Goal: Use online tool/utility: Utilize a website feature to perform a specific function

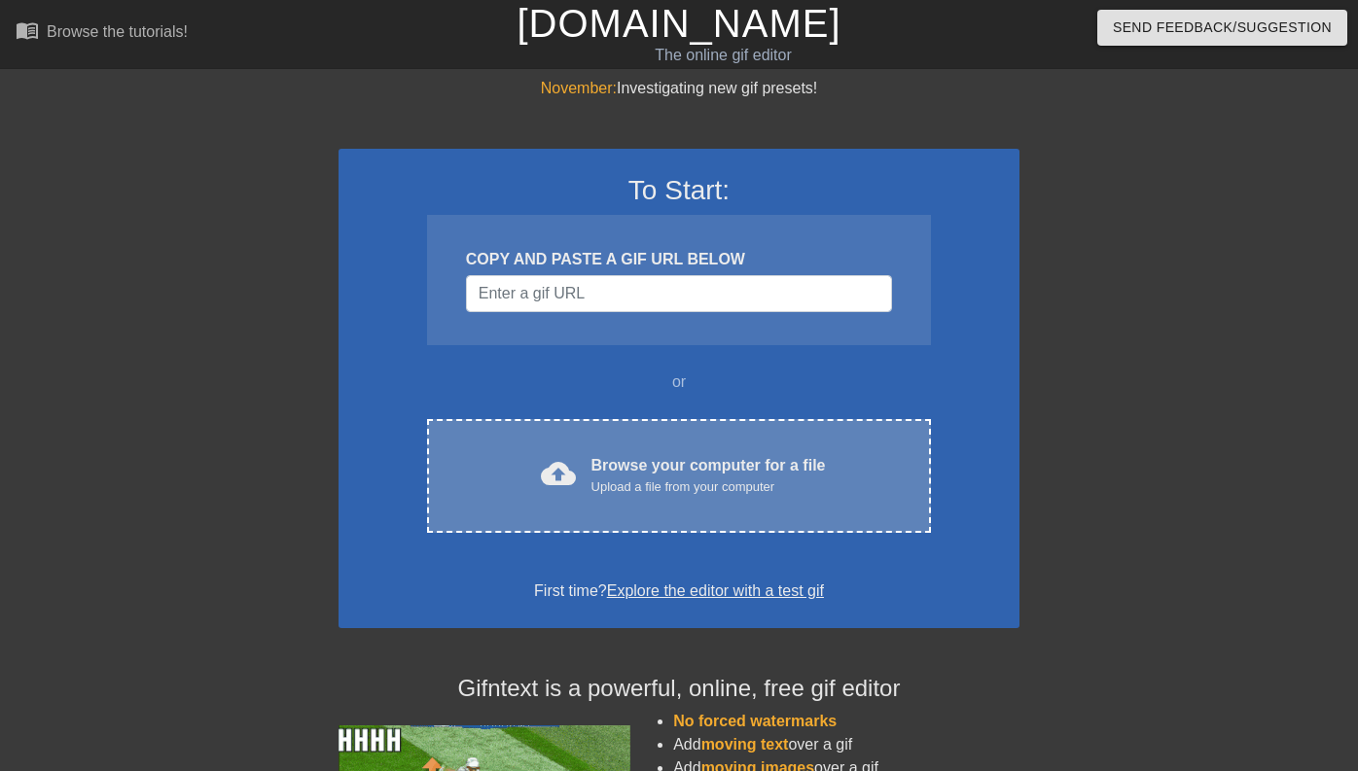
click at [693, 460] on div "Browse your computer for a file Upload a file from your computer" at bounding box center [708, 475] width 234 height 43
click at [677, 480] on div "Upload a file from your computer" at bounding box center [708, 487] width 234 height 19
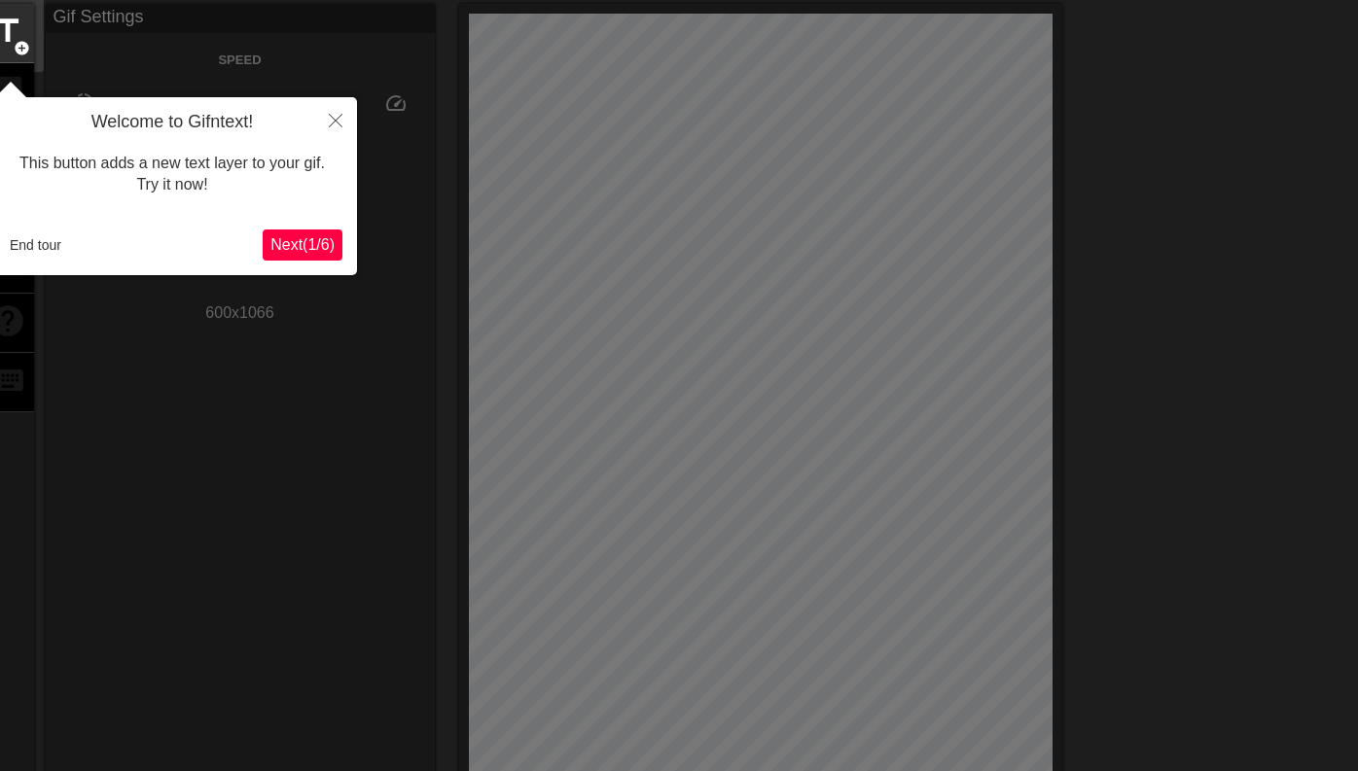
scroll to position [86, 0]
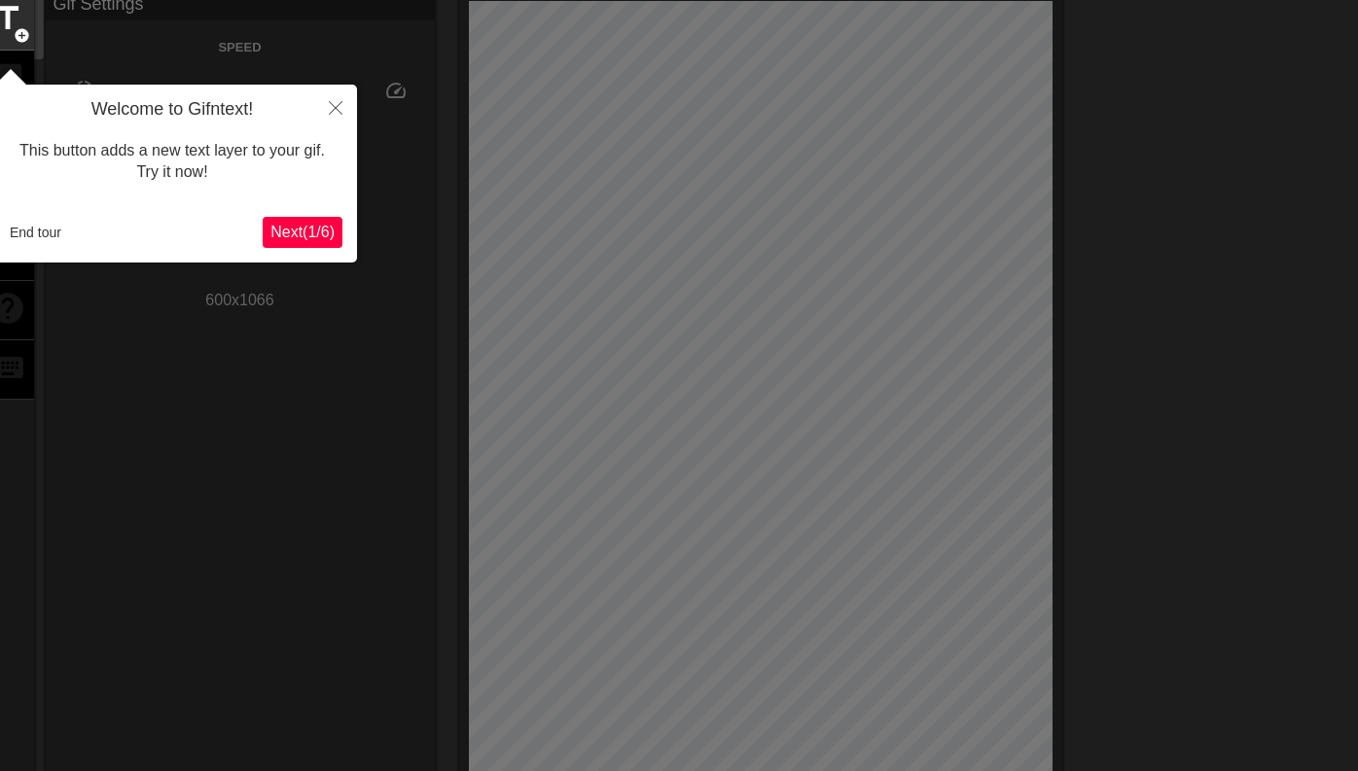
click at [298, 234] on span "Next ( 1 / 6 )" at bounding box center [302, 232] width 64 height 17
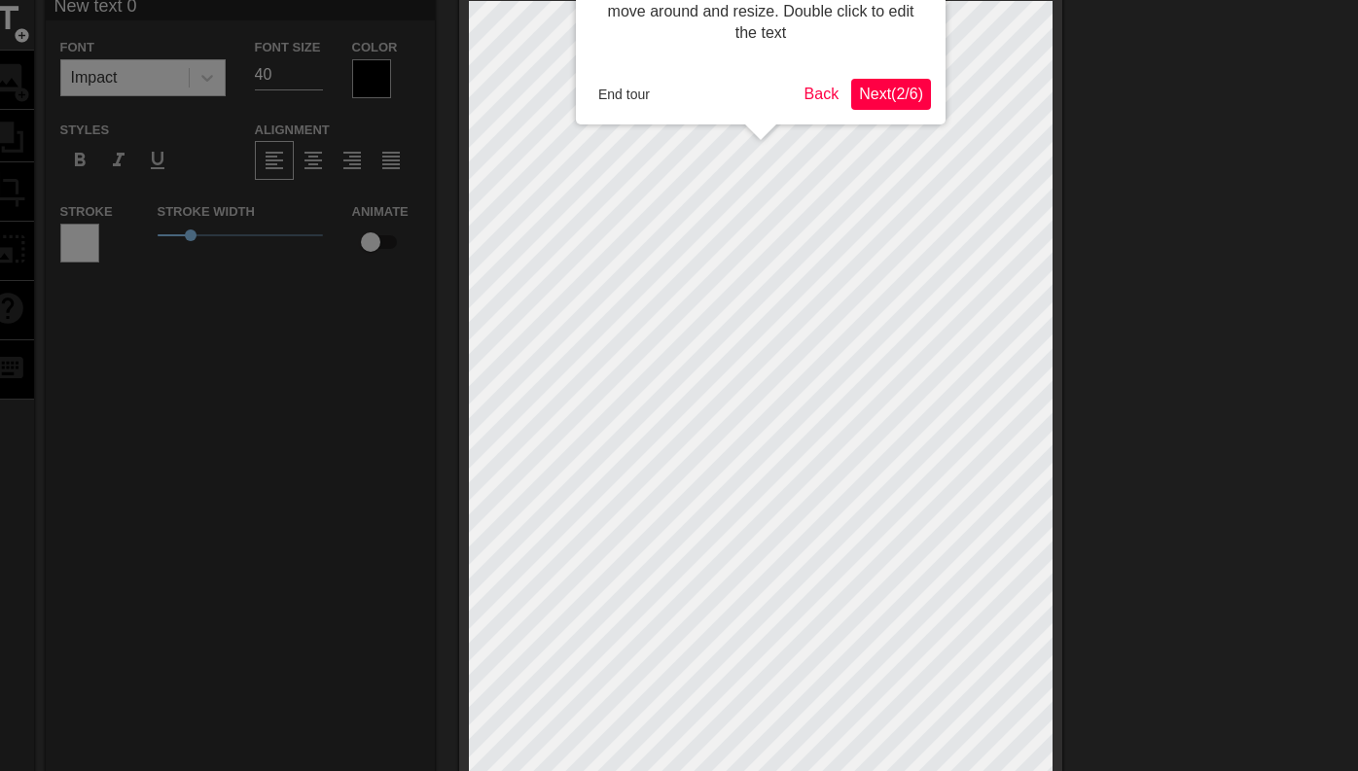
scroll to position [0, 0]
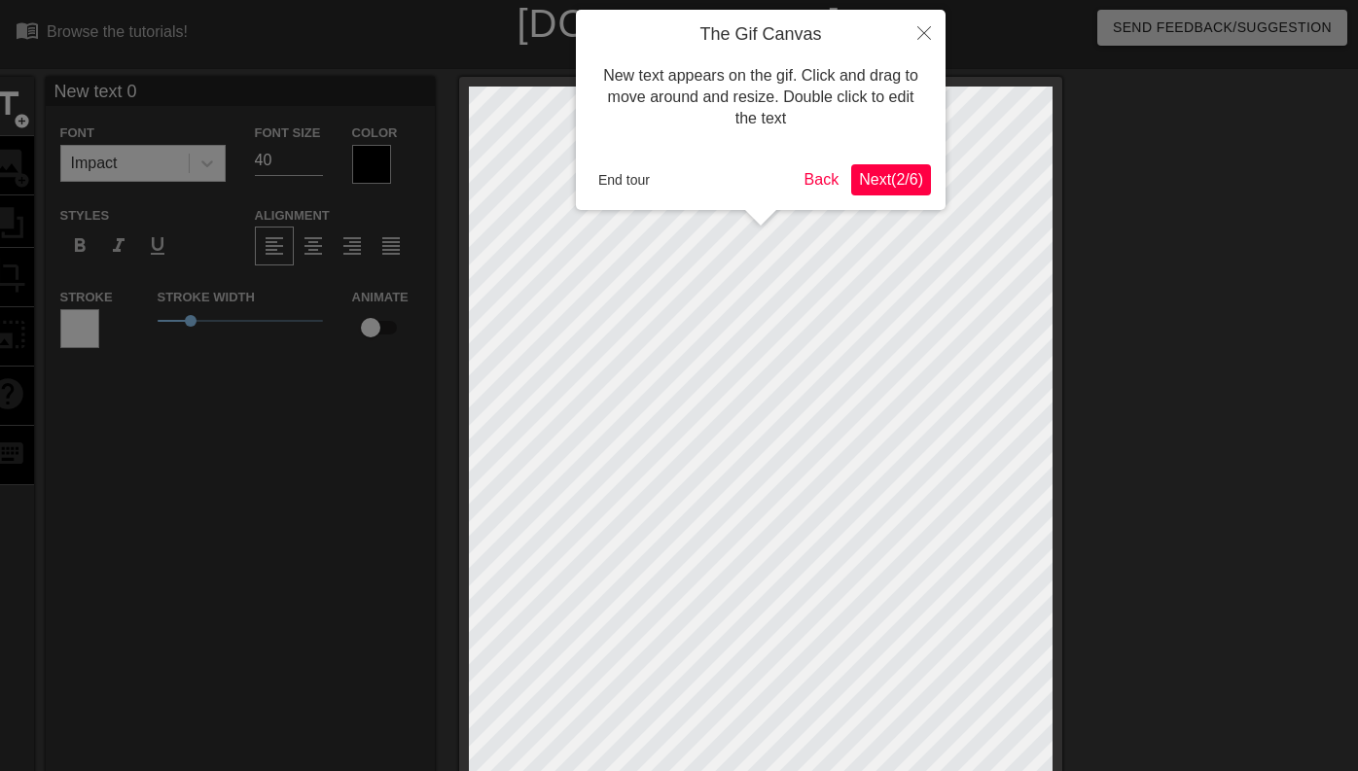
click at [878, 181] on span "Next ( 2 / 6 )" at bounding box center [891, 179] width 64 height 17
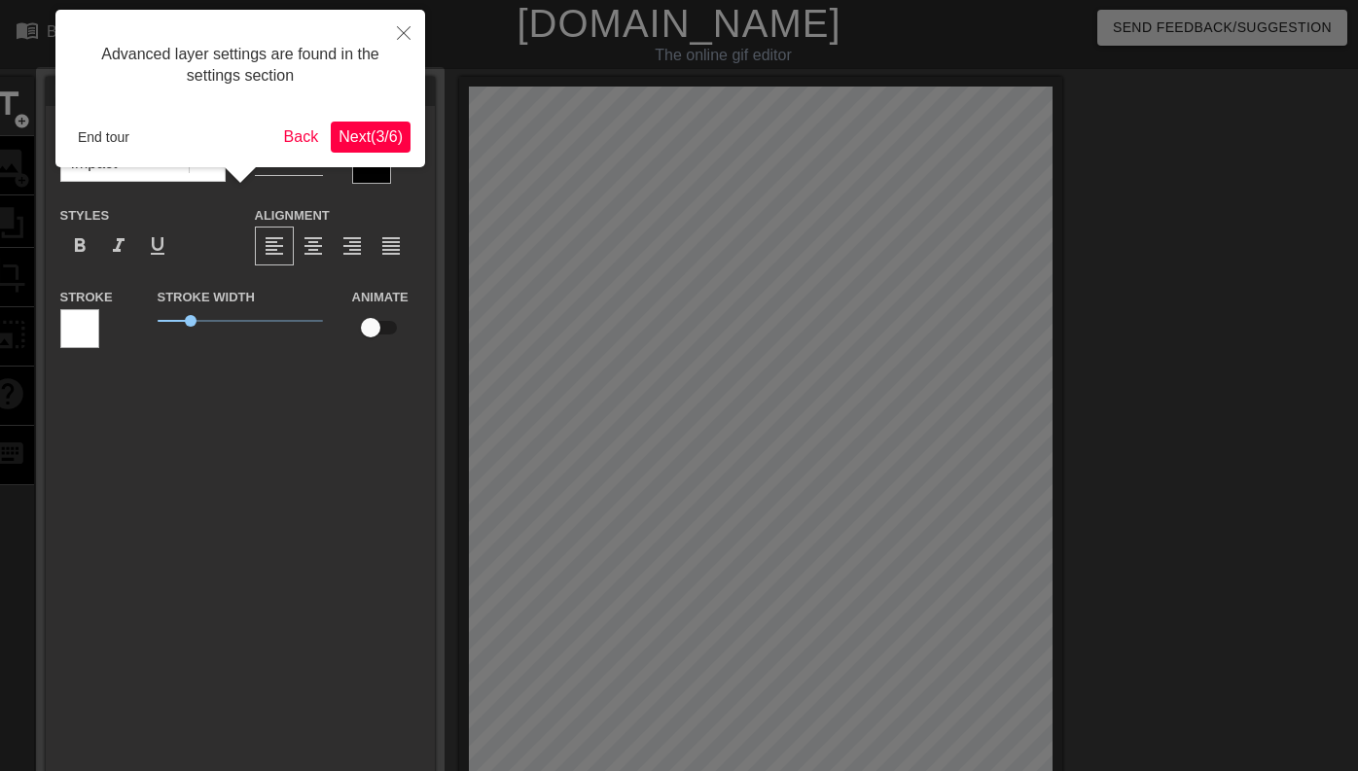
scroll to position [48, 0]
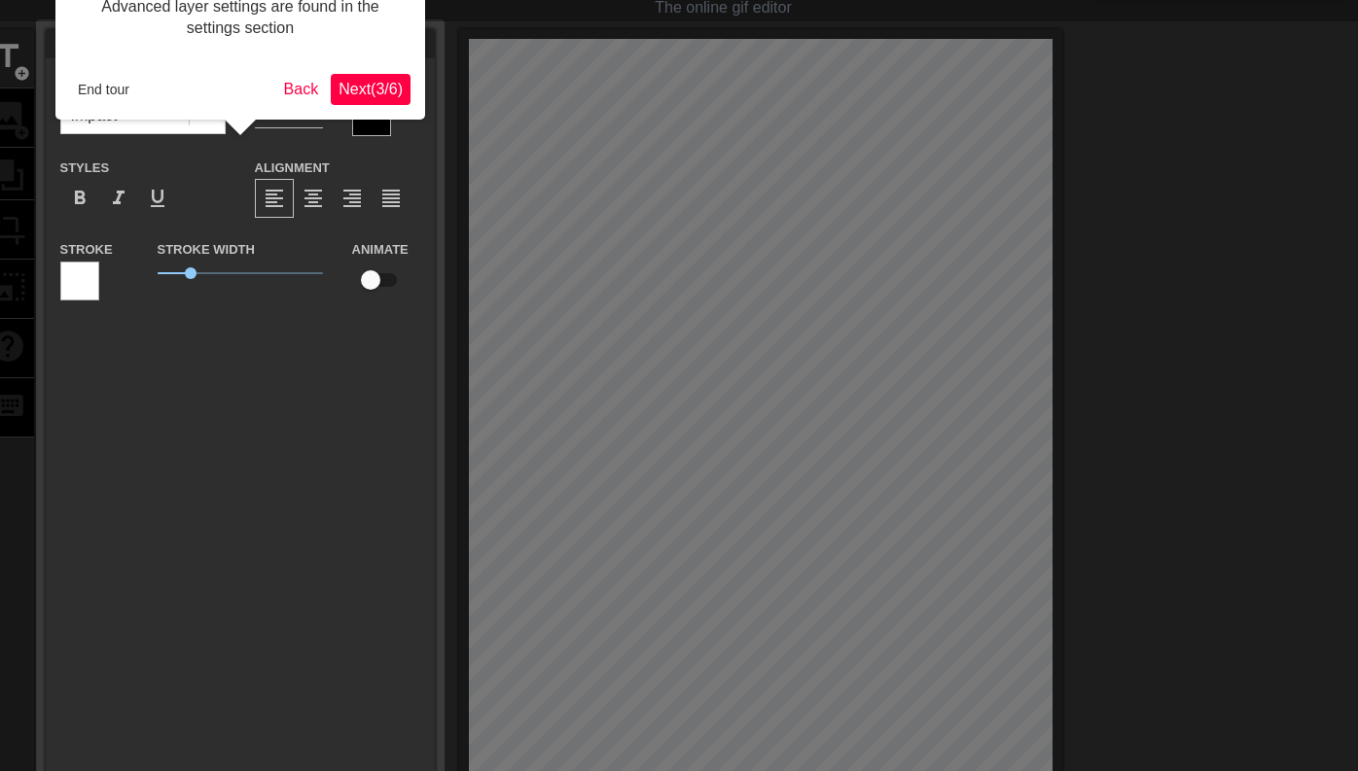
click at [363, 89] on span "Next ( 3 / 6 )" at bounding box center [370, 89] width 64 height 17
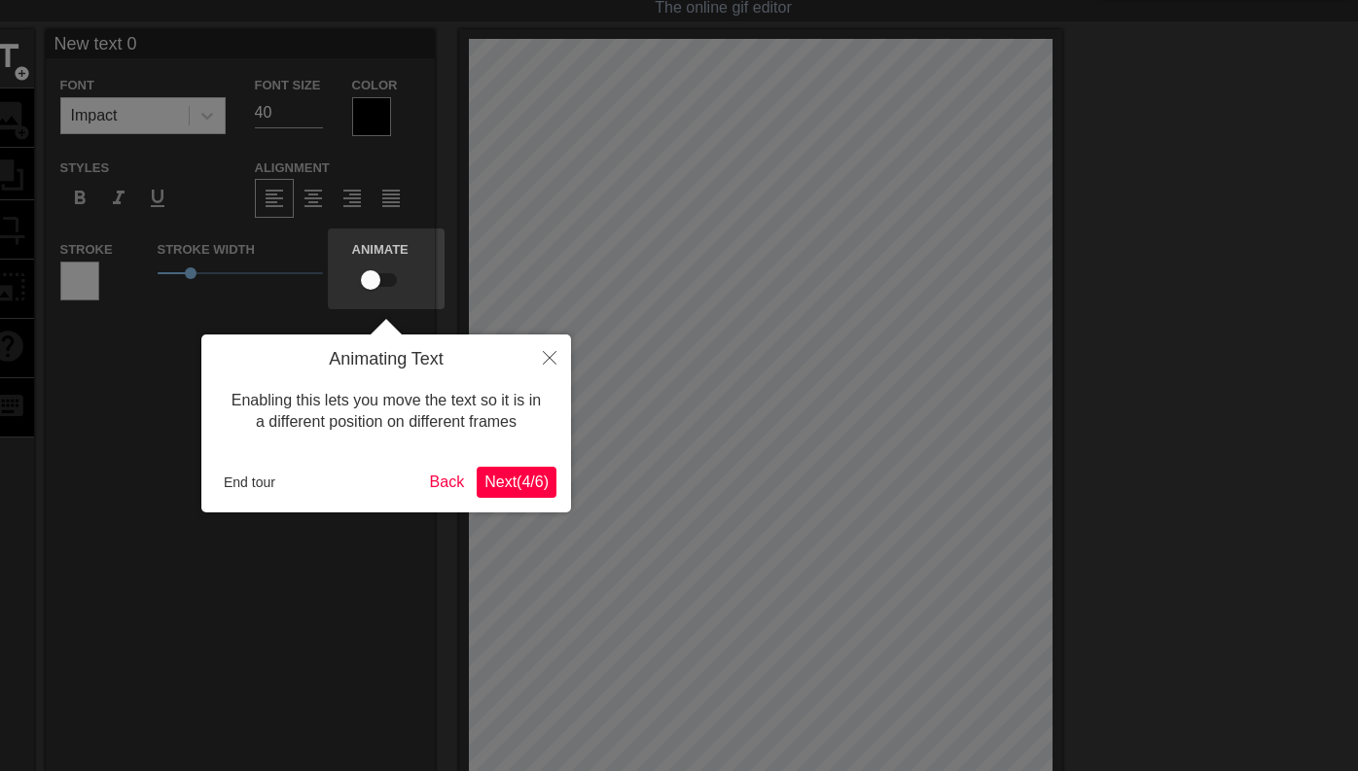
scroll to position [0, 0]
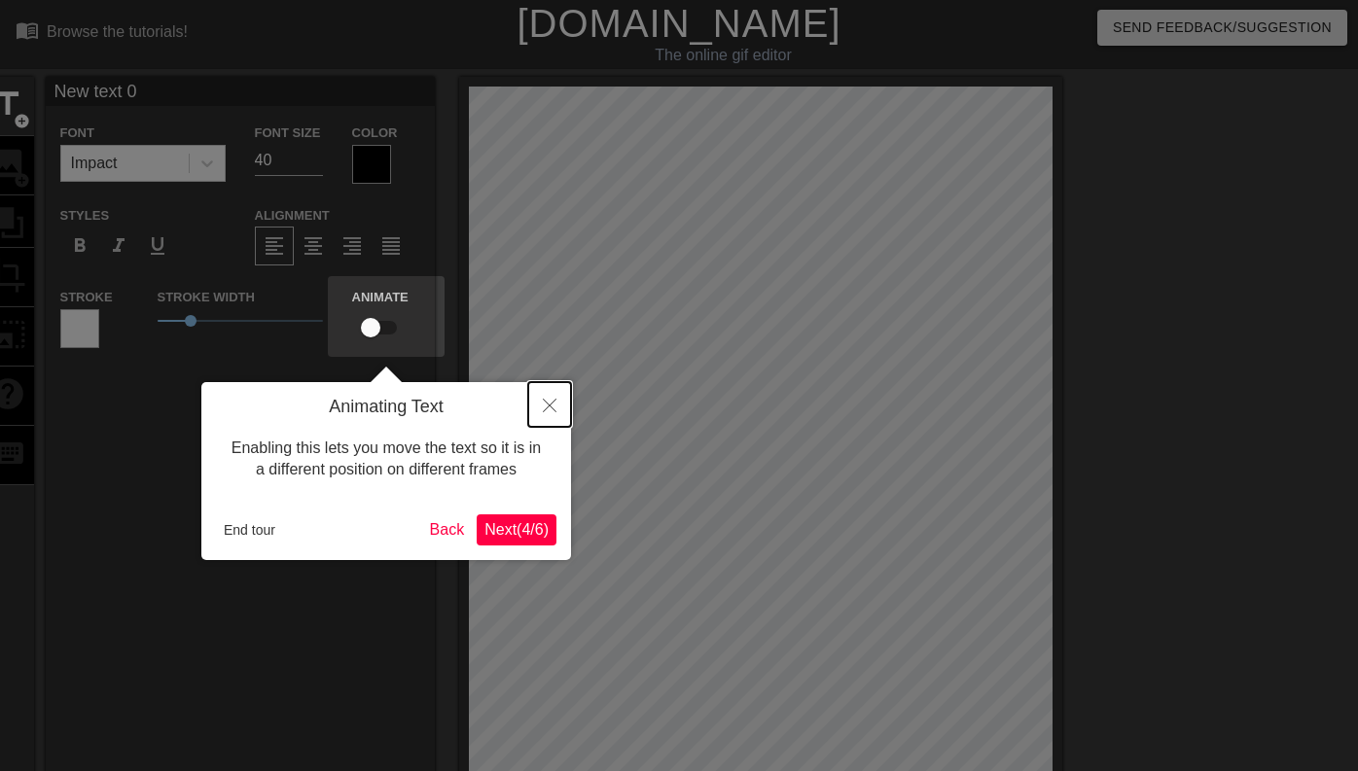
click at [543, 410] on icon "Close" at bounding box center [550, 406] width 14 height 14
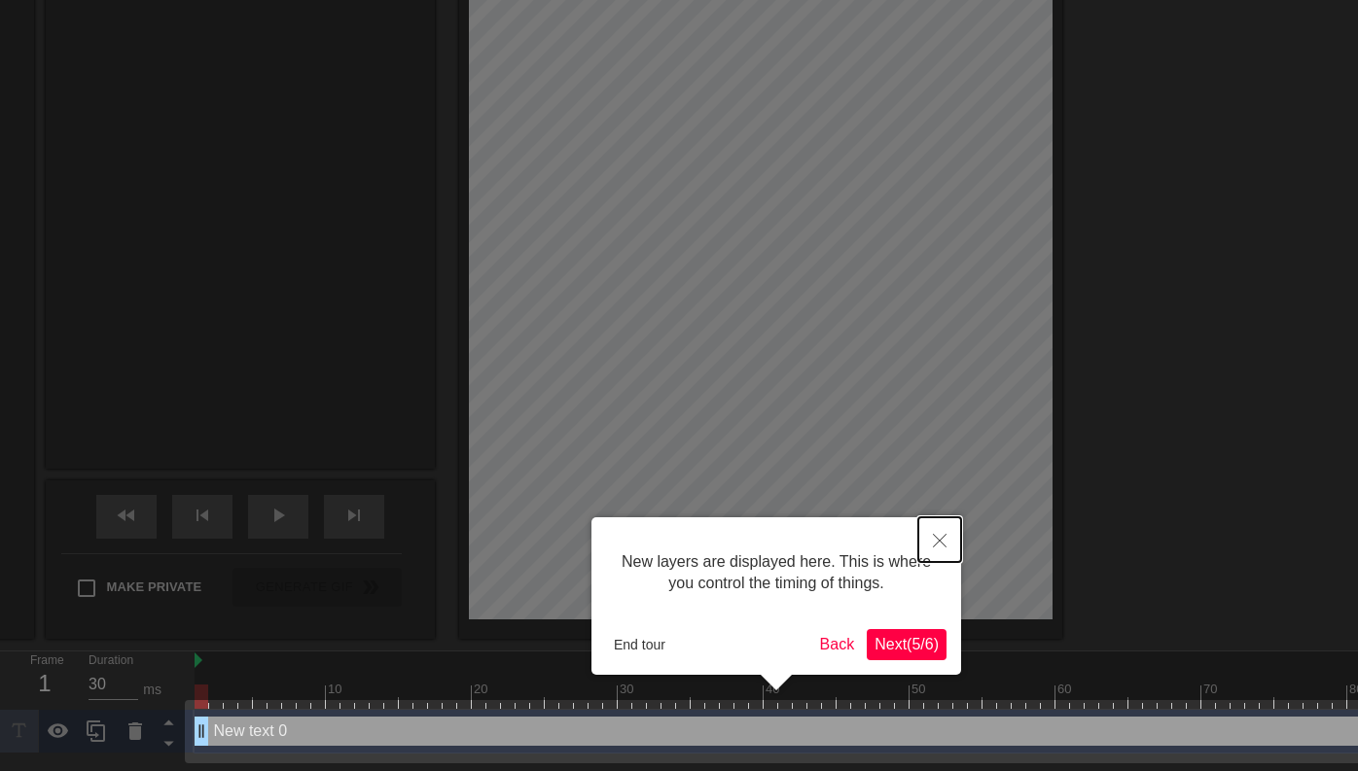
click at [930, 549] on button "Close" at bounding box center [939, 539] width 43 height 45
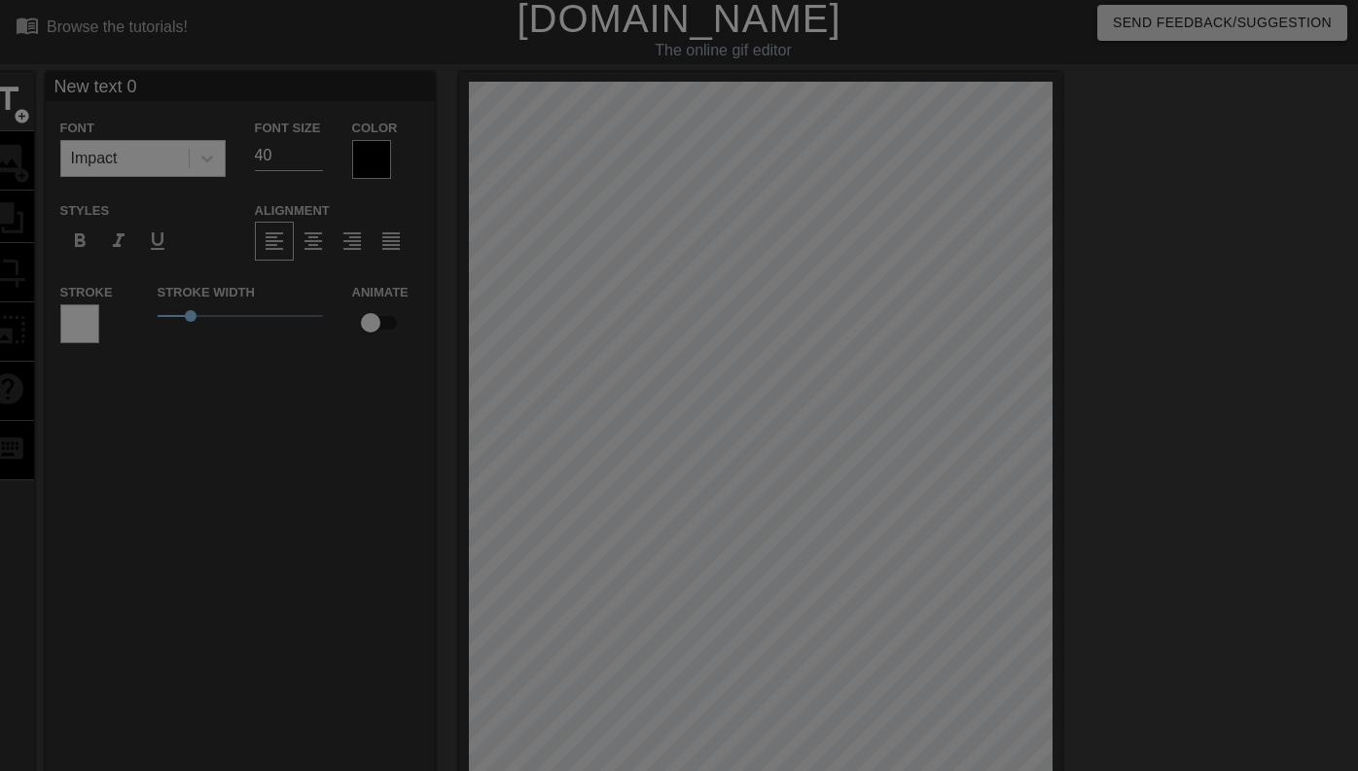
scroll to position [0, 0]
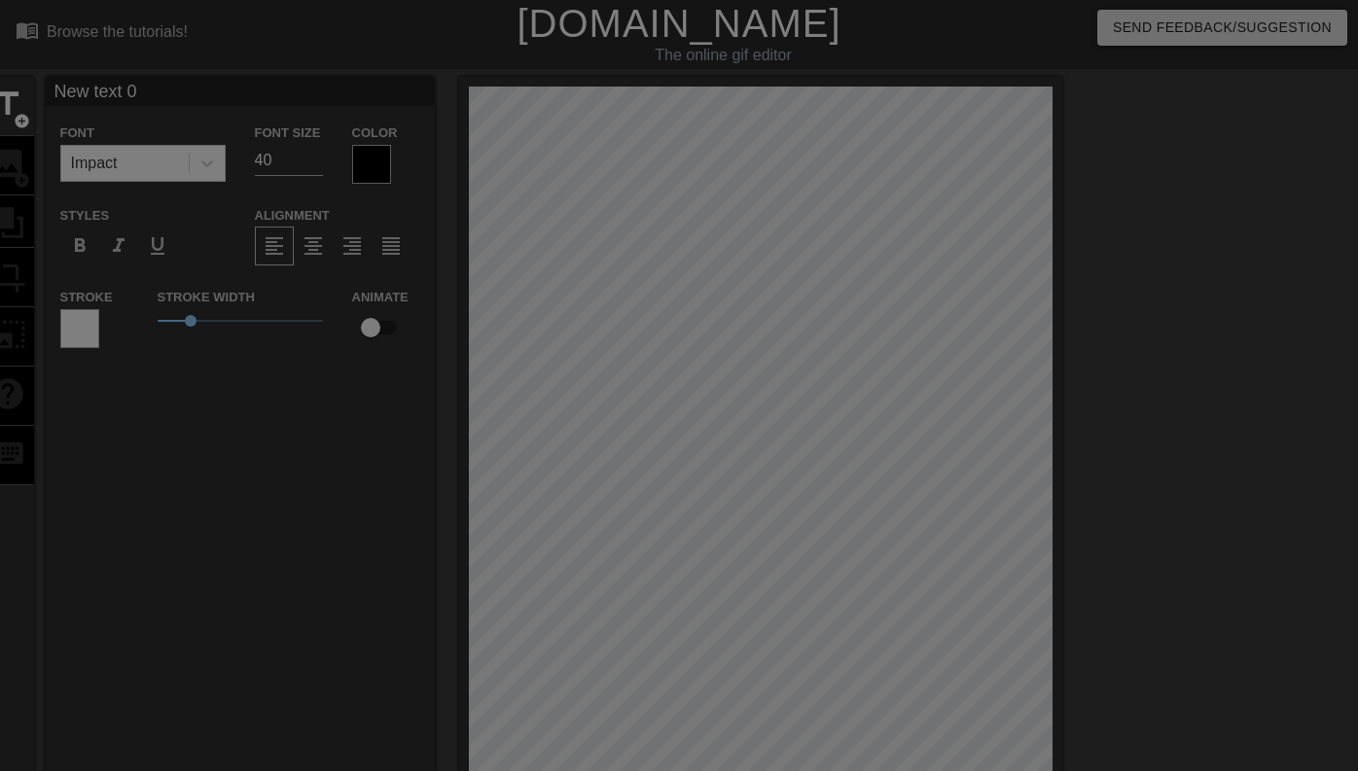
click at [304, 375] on div at bounding box center [679, 633] width 1358 height 1267
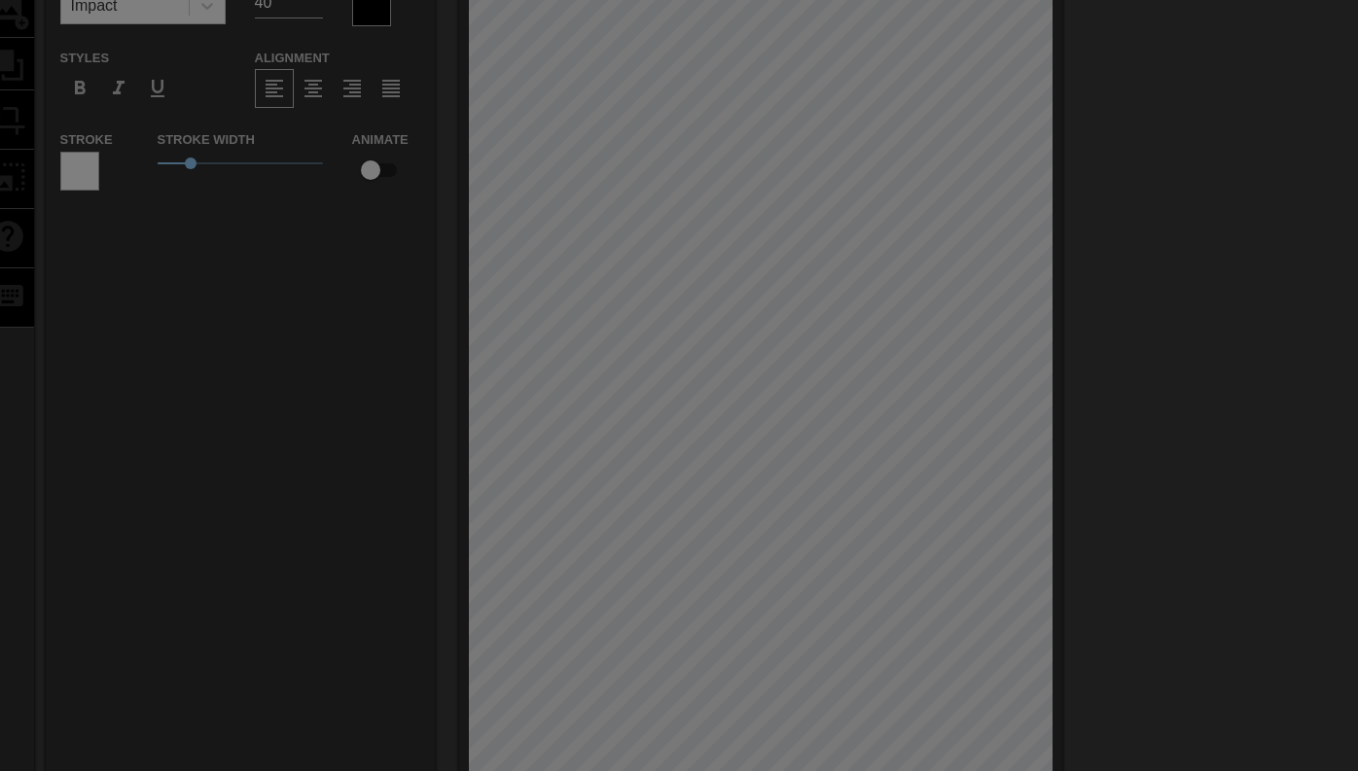
scroll to position [496, 0]
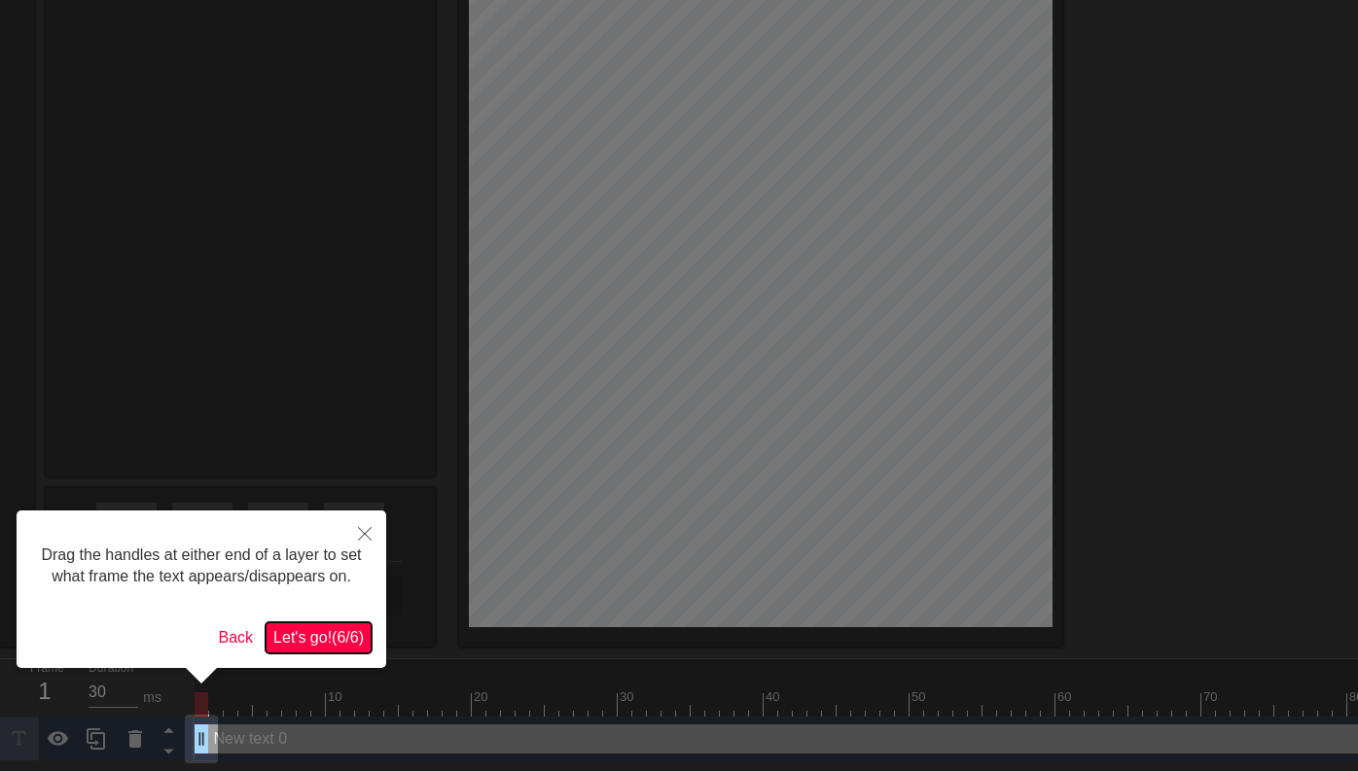
click at [306, 646] on span "Let's go! ( 6 / 6 )" at bounding box center [318, 637] width 90 height 17
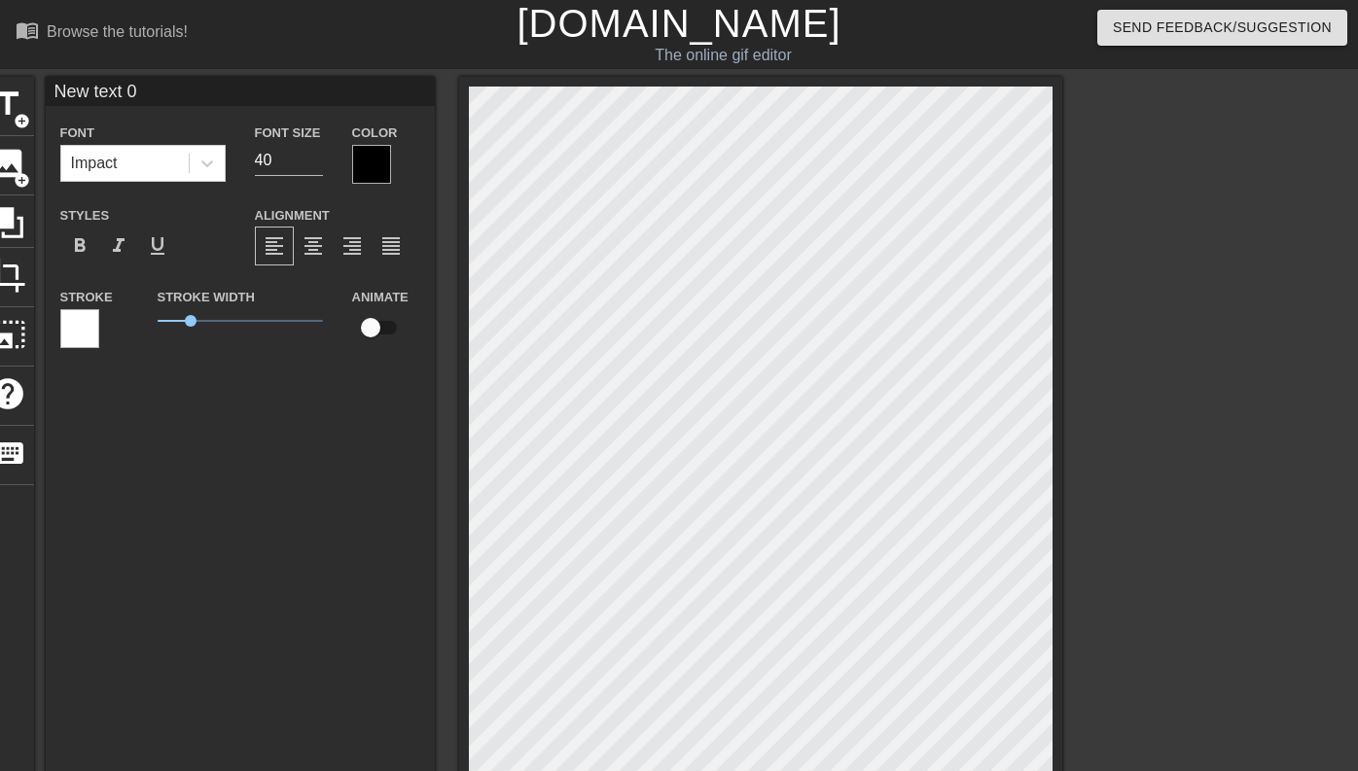
scroll to position [0, 3]
type input "M"
type textarea "ME"
type input "ME"
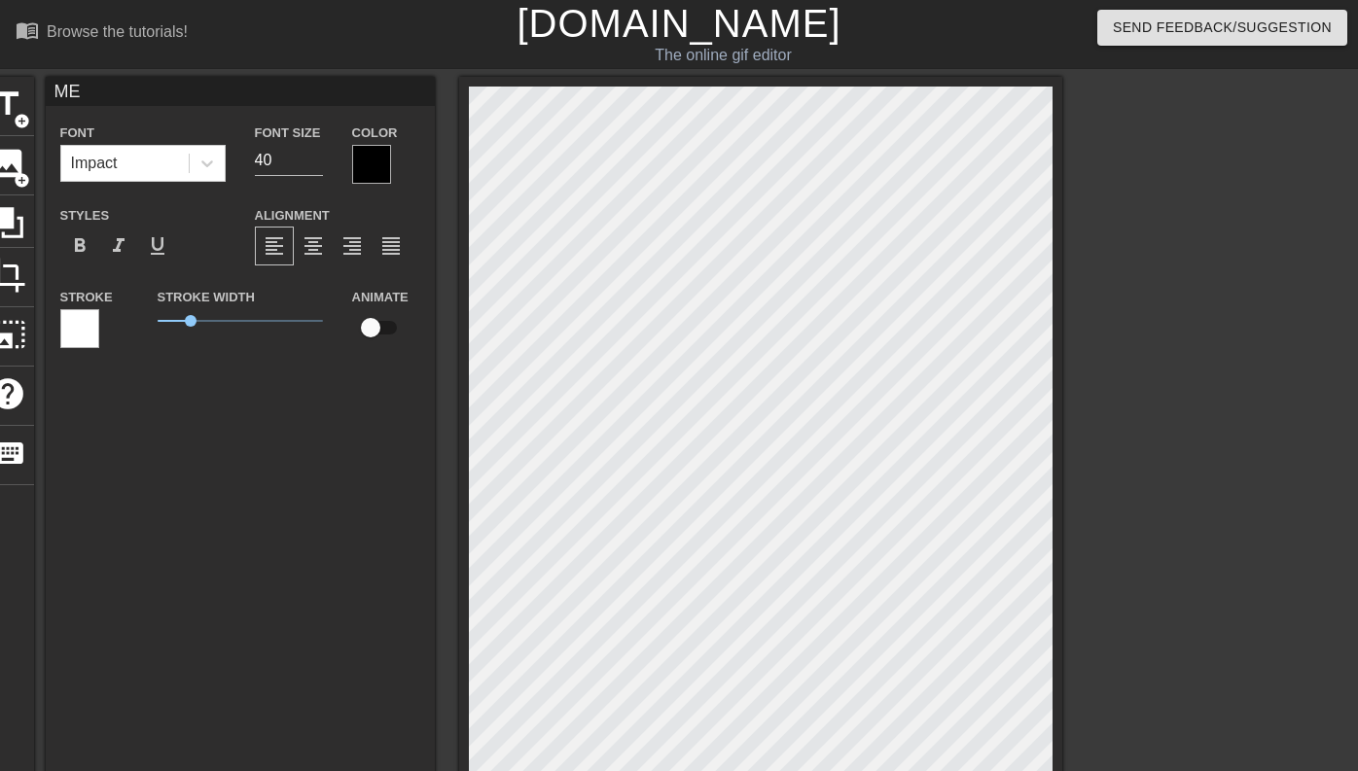
type textarea "ME"
type input "ME W"
type textarea "ME WH"
type input "ME WHE"
type textarea "ME WHEN"
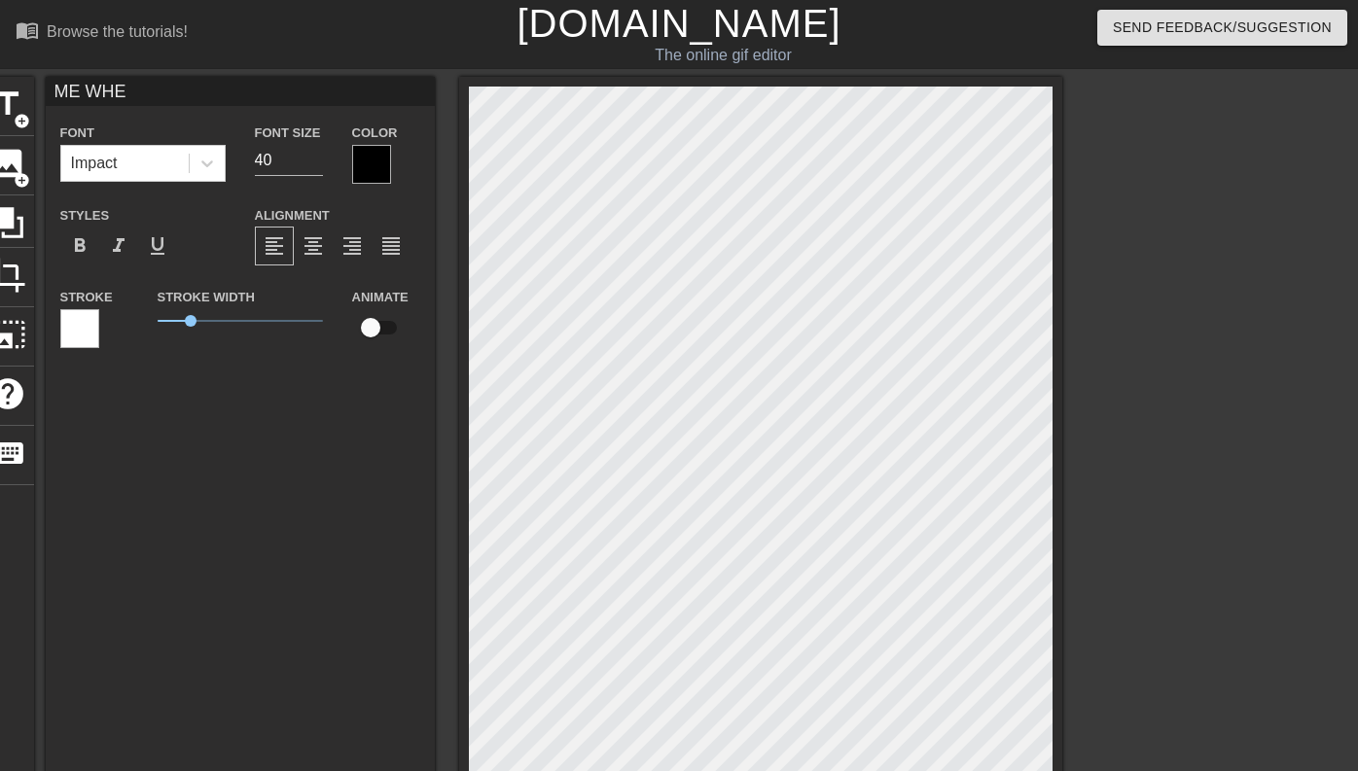
scroll to position [0, 3]
type input "ME WHEN"
type textarea "ME WHEN"
type input "ME WHEN I"
type textarea "ME WHEN I"
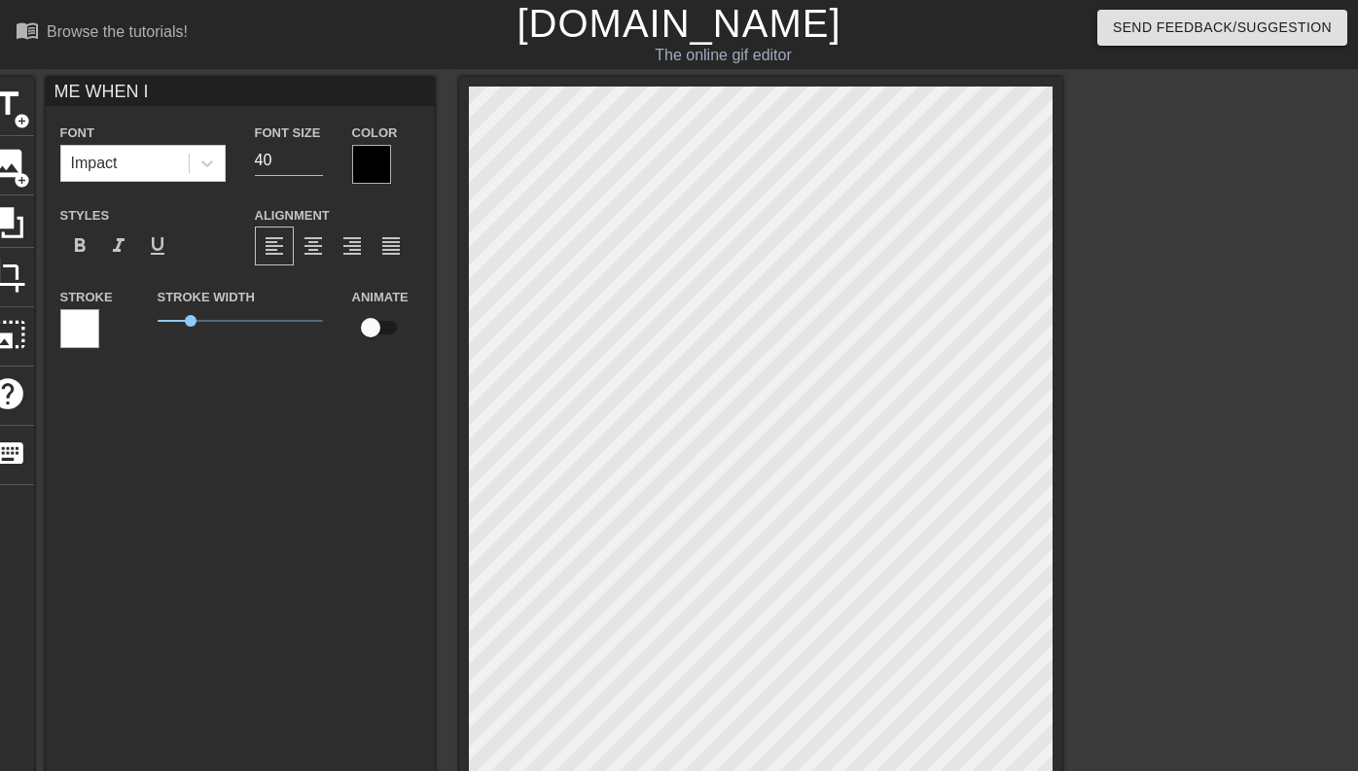
type input "ME WHEN IM"
type textarea "ME WHEN IM"
type input "ME WHEN IM"
type textarea "ME WHEN IM"
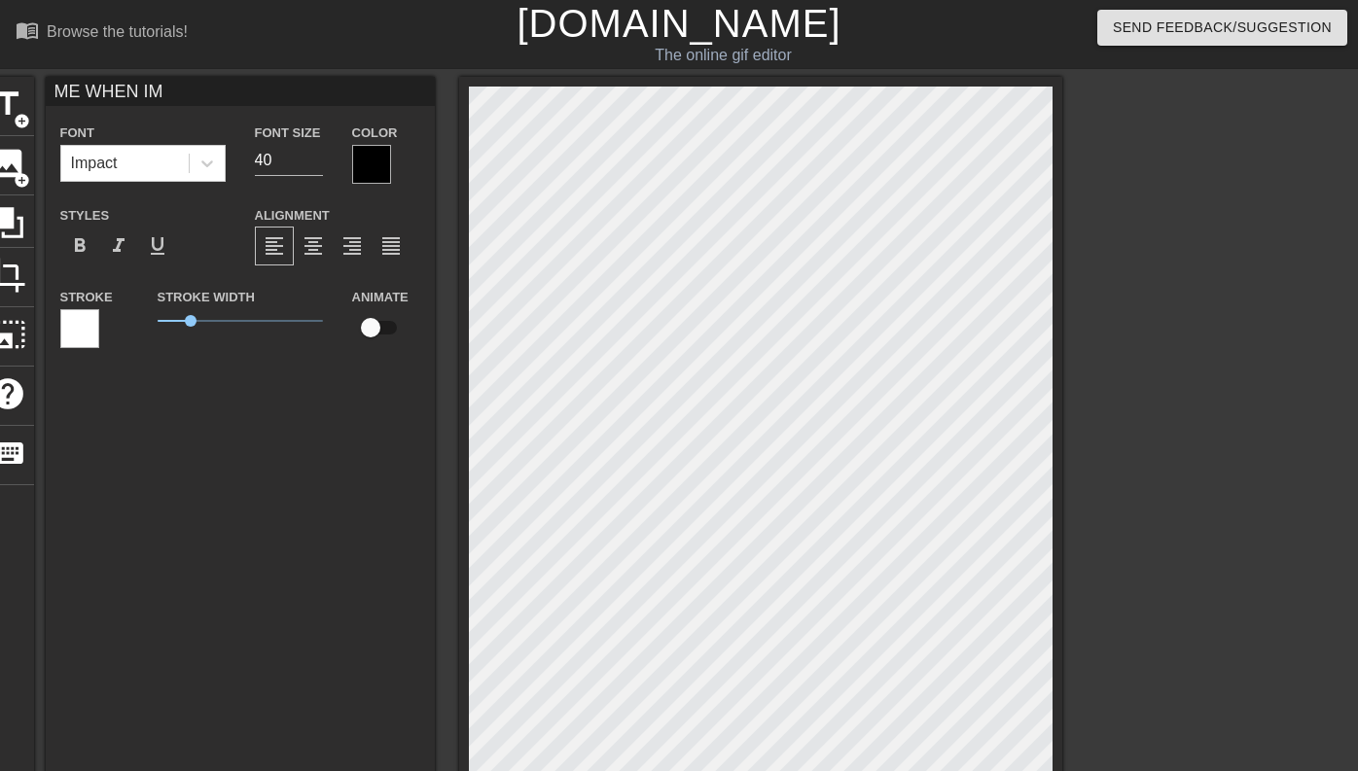
click at [1145, 612] on div at bounding box center [1231, 369] width 292 height 584
click at [286, 146] on input "40" at bounding box center [289, 160] width 68 height 31
click at [317, 153] on input "41" at bounding box center [289, 160] width 68 height 31
click at [317, 153] on input "42" at bounding box center [289, 160] width 68 height 31
click at [317, 153] on input "43" at bounding box center [289, 160] width 68 height 31
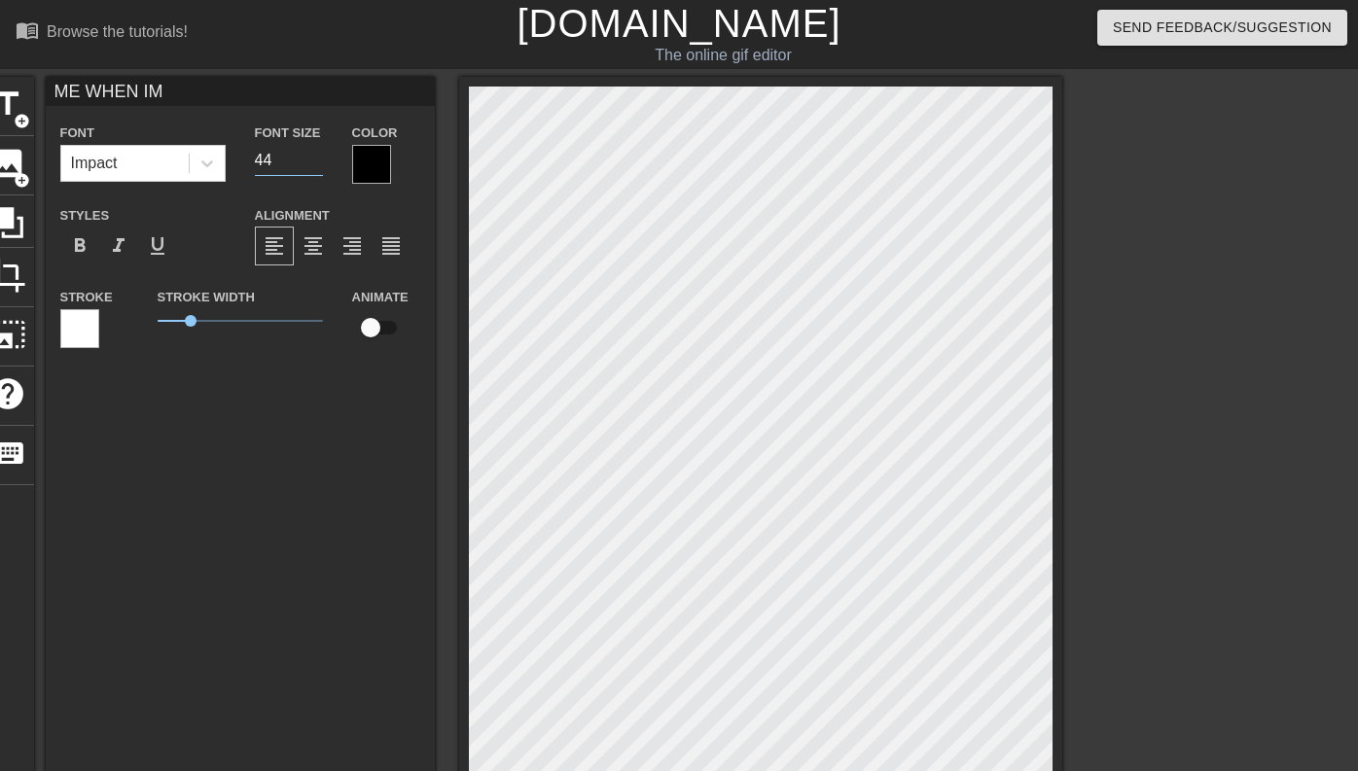
click at [317, 153] on input "44" at bounding box center [289, 160] width 68 height 31
click at [317, 153] on input "45" at bounding box center [289, 160] width 68 height 31
click at [317, 153] on input "46" at bounding box center [289, 160] width 68 height 31
click at [317, 153] on input "47" at bounding box center [289, 160] width 68 height 31
click at [317, 153] on input "48" at bounding box center [289, 160] width 68 height 31
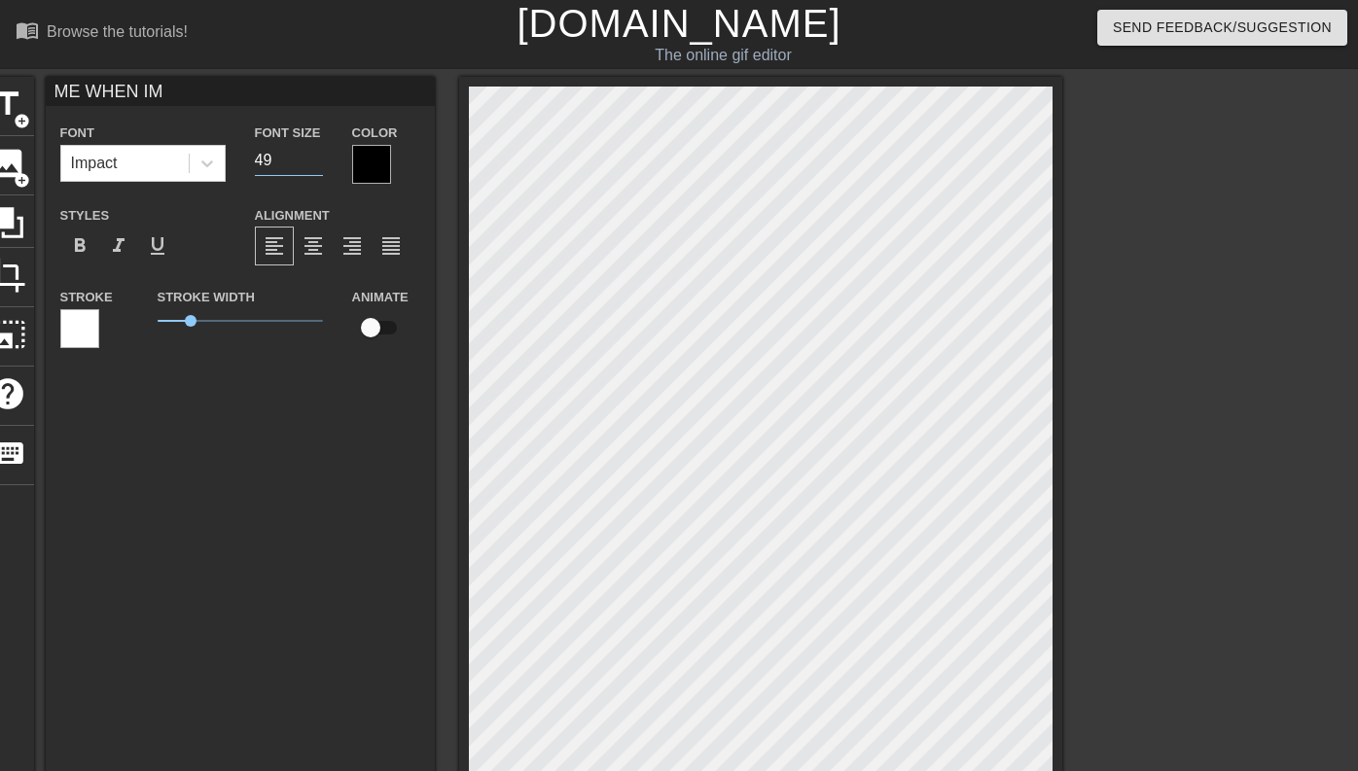
click at [317, 153] on input "49" at bounding box center [289, 160] width 68 height 31
click at [317, 153] on input "50" at bounding box center [289, 160] width 68 height 31
click at [317, 153] on input "51" at bounding box center [289, 160] width 68 height 31
click at [317, 153] on input "52" at bounding box center [289, 160] width 68 height 31
click at [317, 153] on input "53" at bounding box center [289, 160] width 68 height 31
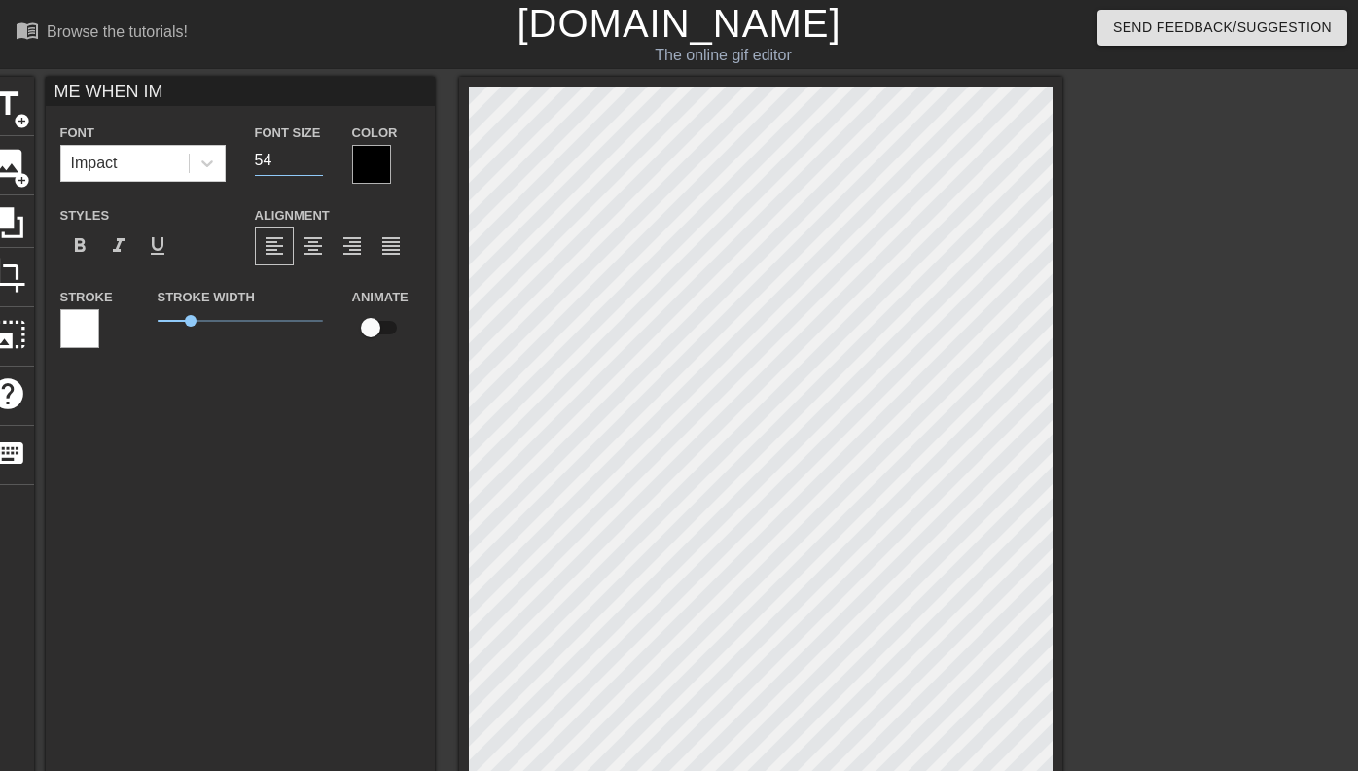
click at [317, 153] on input "54" at bounding box center [289, 160] width 68 height 31
click at [317, 153] on input "55" at bounding box center [289, 160] width 68 height 31
click at [317, 153] on input "56" at bounding box center [289, 160] width 68 height 31
click at [317, 153] on input "57" at bounding box center [289, 160] width 68 height 31
click at [317, 153] on input "58" at bounding box center [289, 160] width 68 height 31
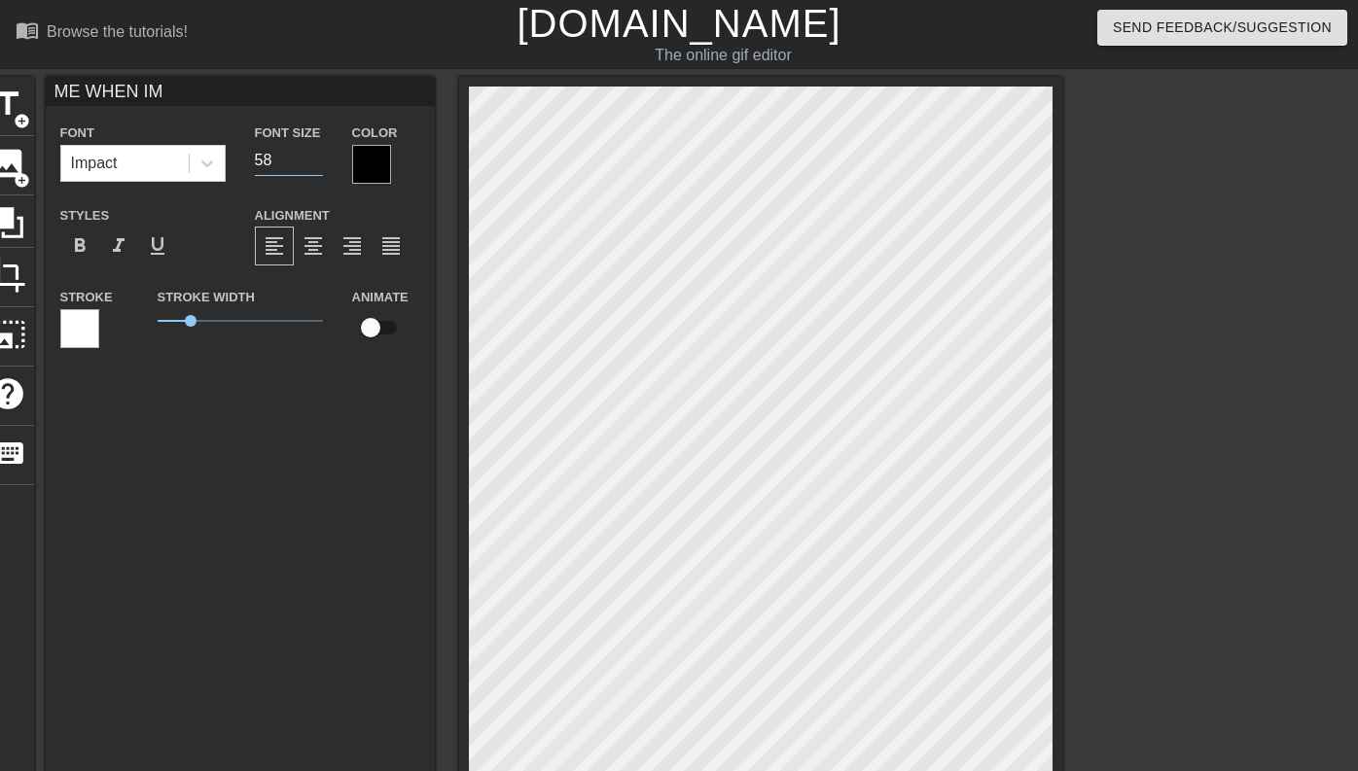
click at [317, 153] on input "59" at bounding box center [289, 160] width 68 height 31
click at [317, 153] on input "60" at bounding box center [289, 160] width 68 height 31
click at [317, 153] on input "61" at bounding box center [289, 160] width 68 height 31
click at [317, 153] on input "62" at bounding box center [289, 160] width 68 height 31
click at [317, 153] on input "63" at bounding box center [289, 160] width 68 height 31
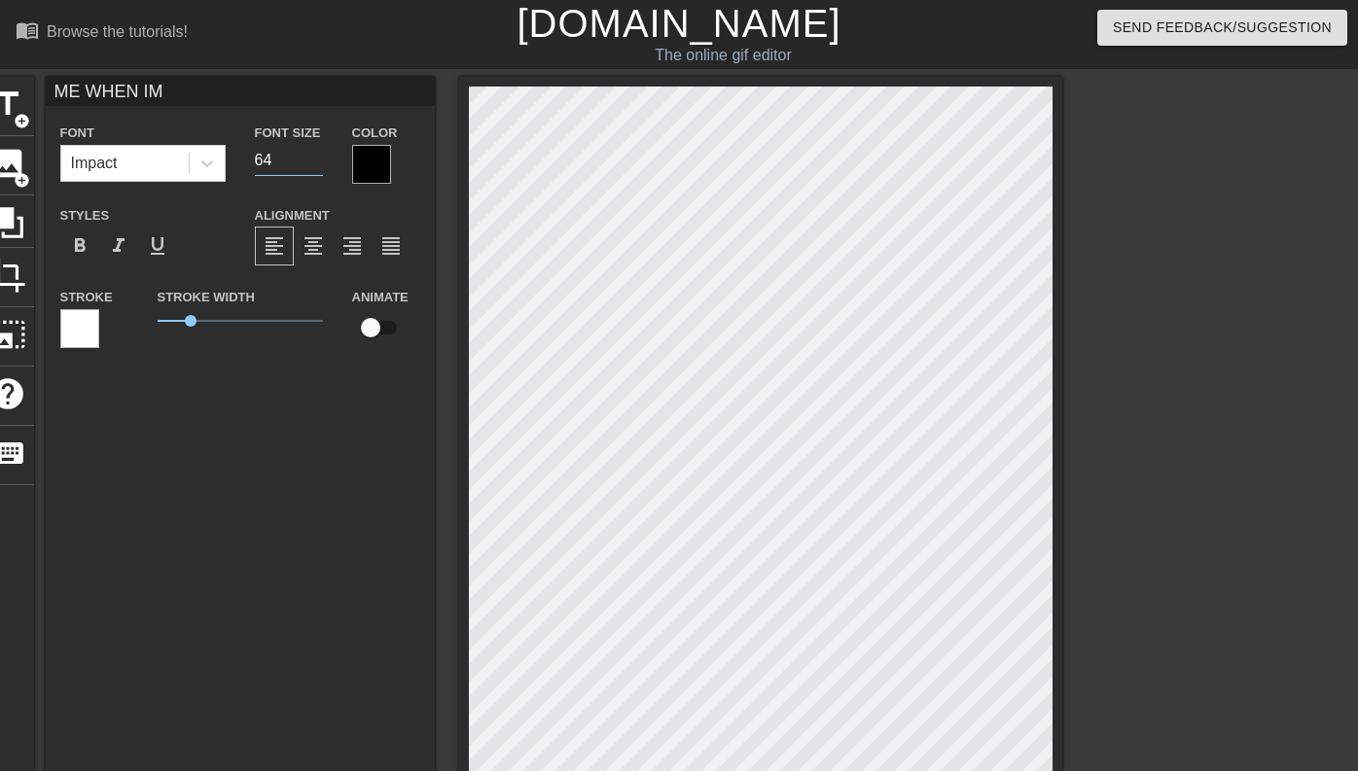
click at [317, 153] on input "64" at bounding box center [289, 160] width 68 height 31
click at [317, 153] on input "65" at bounding box center [289, 160] width 68 height 31
click at [317, 153] on input "66" at bounding box center [289, 160] width 68 height 31
click at [317, 153] on input "67" at bounding box center [289, 160] width 68 height 31
click at [317, 153] on input "68" at bounding box center [289, 160] width 68 height 31
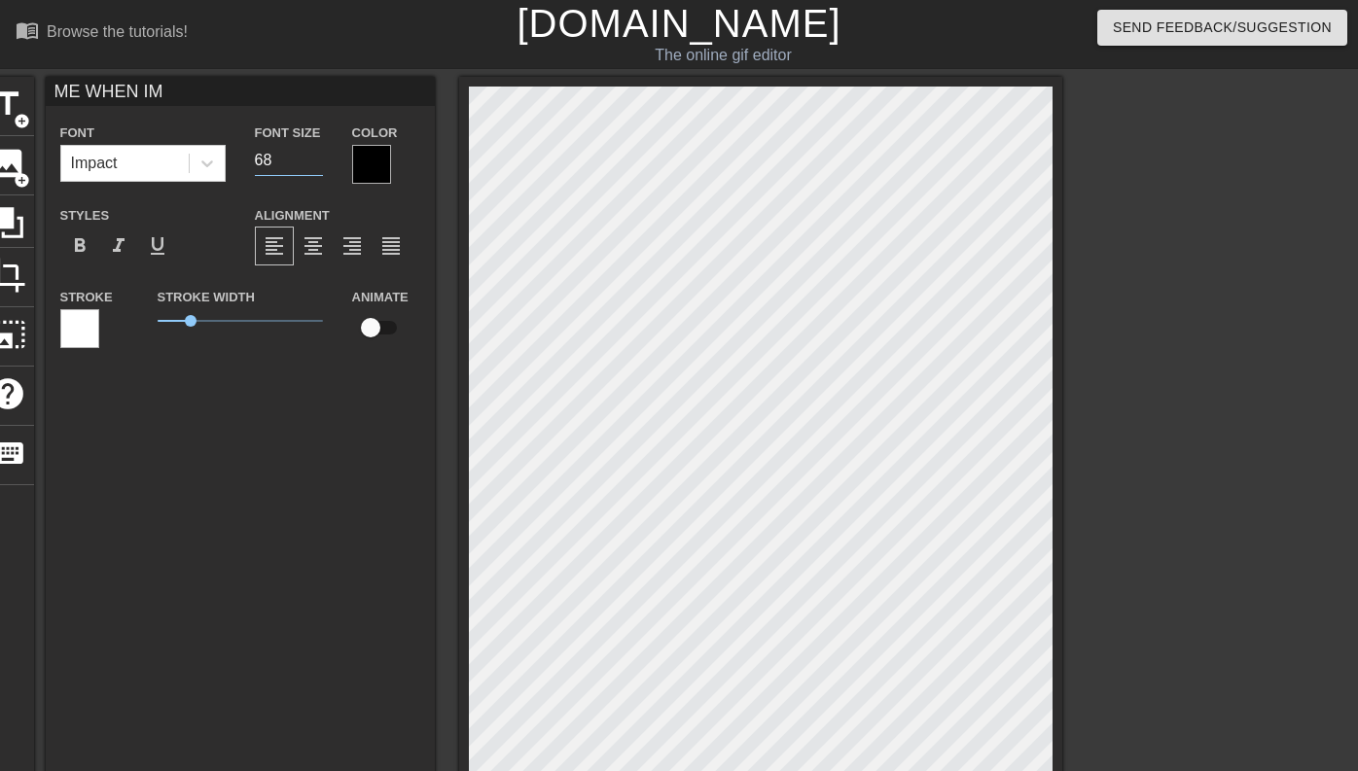
click at [317, 153] on input "69" at bounding box center [289, 160] width 68 height 31
click at [317, 153] on input "70" at bounding box center [289, 160] width 68 height 31
click at [317, 153] on input "71" at bounding box center [289, 160] width 68 height 31
click at [317, 153] on input "72" at bounding box center [289, 160] width 68 height 31
click at [317, 153] on input "73" at bounding box center [289, 160] width 68 height 31
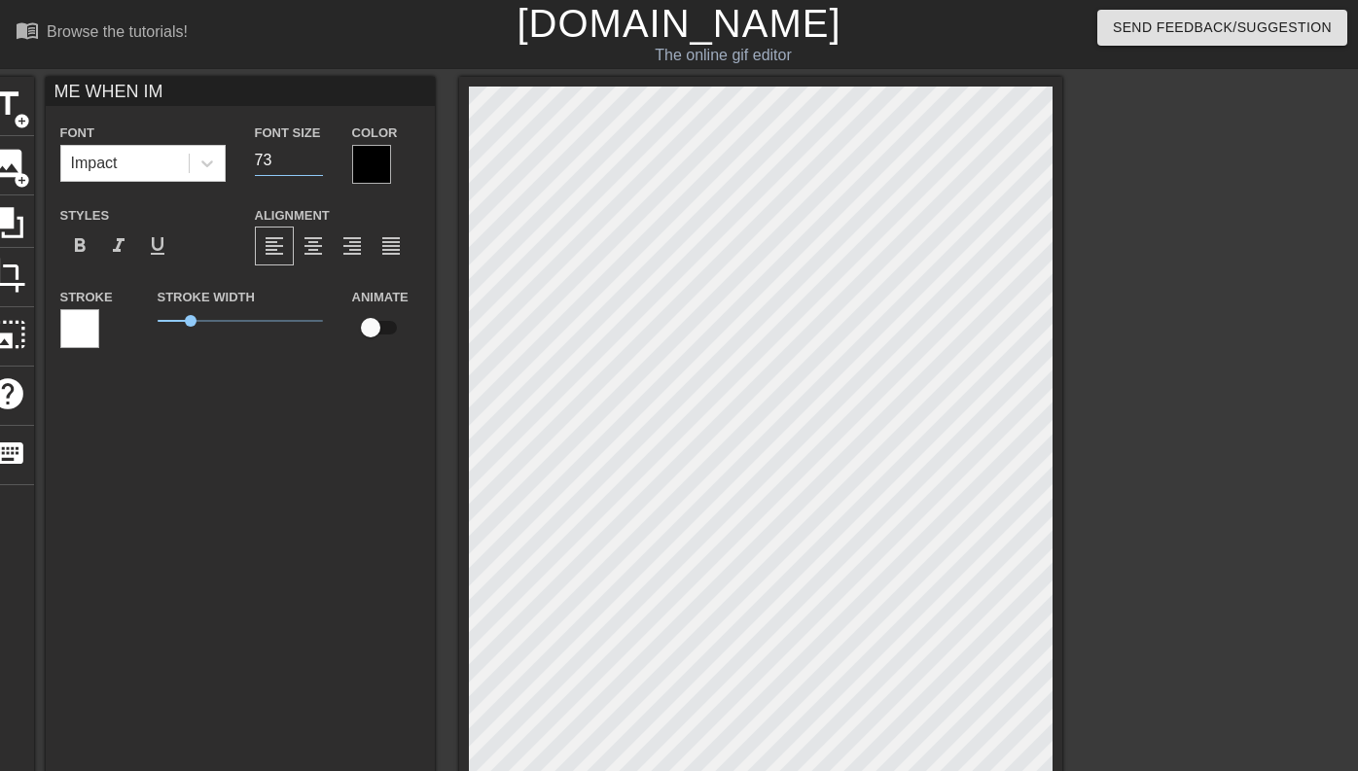
click at [317, 153] on input "74" at bounding box center [289, 160] width 68 height 31
type input "75"
click at [317, 153] on input "75" at bounding box center [289, 160] width 68 height 31
click at [375, 162] on div at bounding box center [371, 164] width 39 height 39
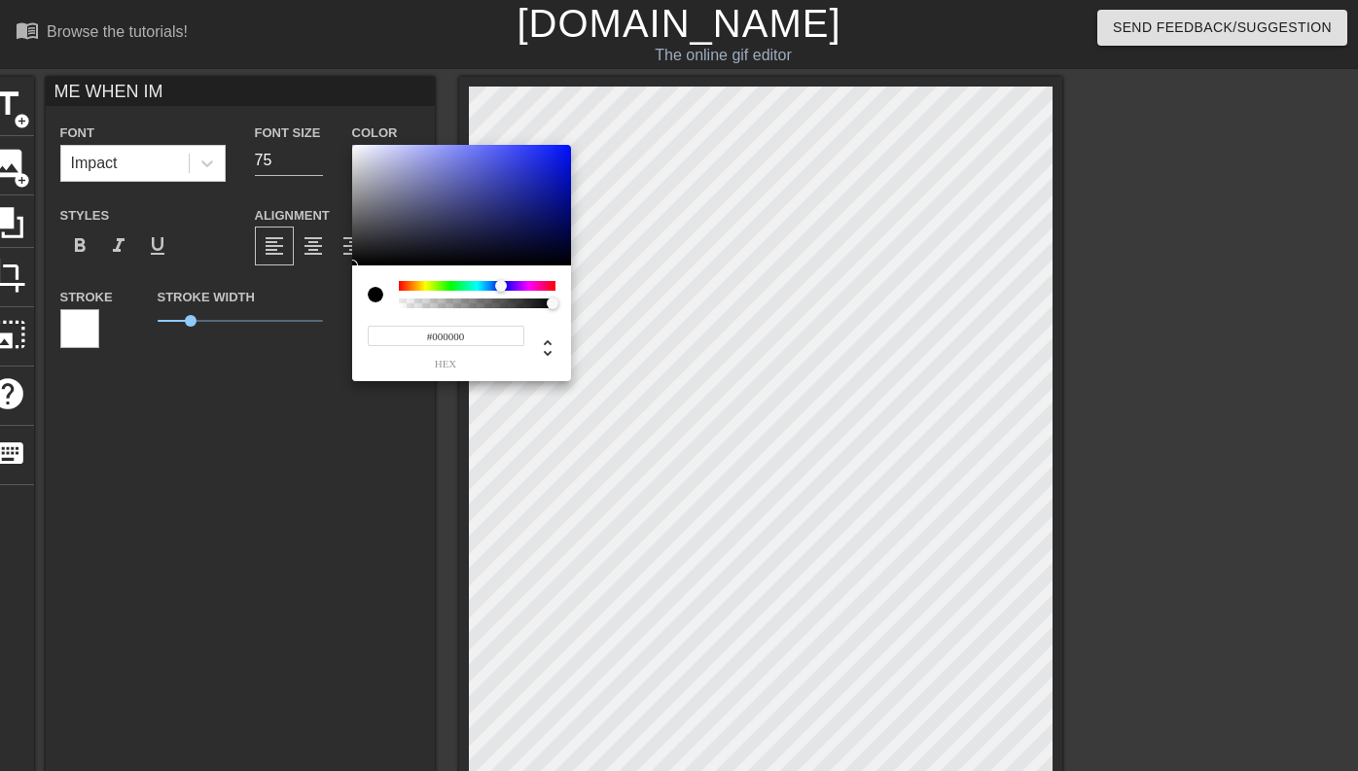
drag, startPoint x: 446, startPoint y: 283, endPoint x: 501, endPoint y: 282, distance: 54.5
click at [501, 282] on div at bounding box center [477, 286] width 157 height 10
type input "#0510BF"
drag, startPoint x: 485, startPoint y: 193, endPoint x: 565, endPoint y: 175, distance: 81.7
click at [565, 175] on div at bounding box center [461, 205] width 219 height 121
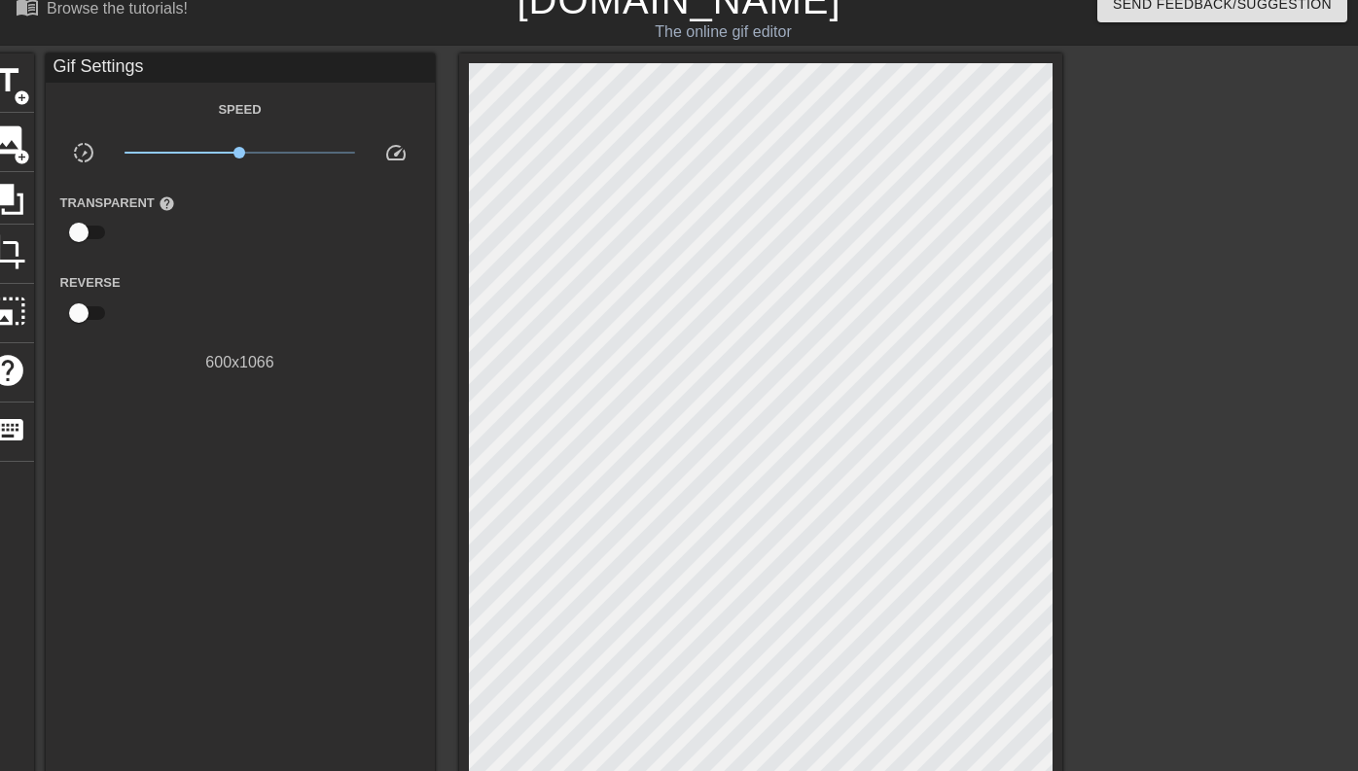
scroll to position [0, 0]
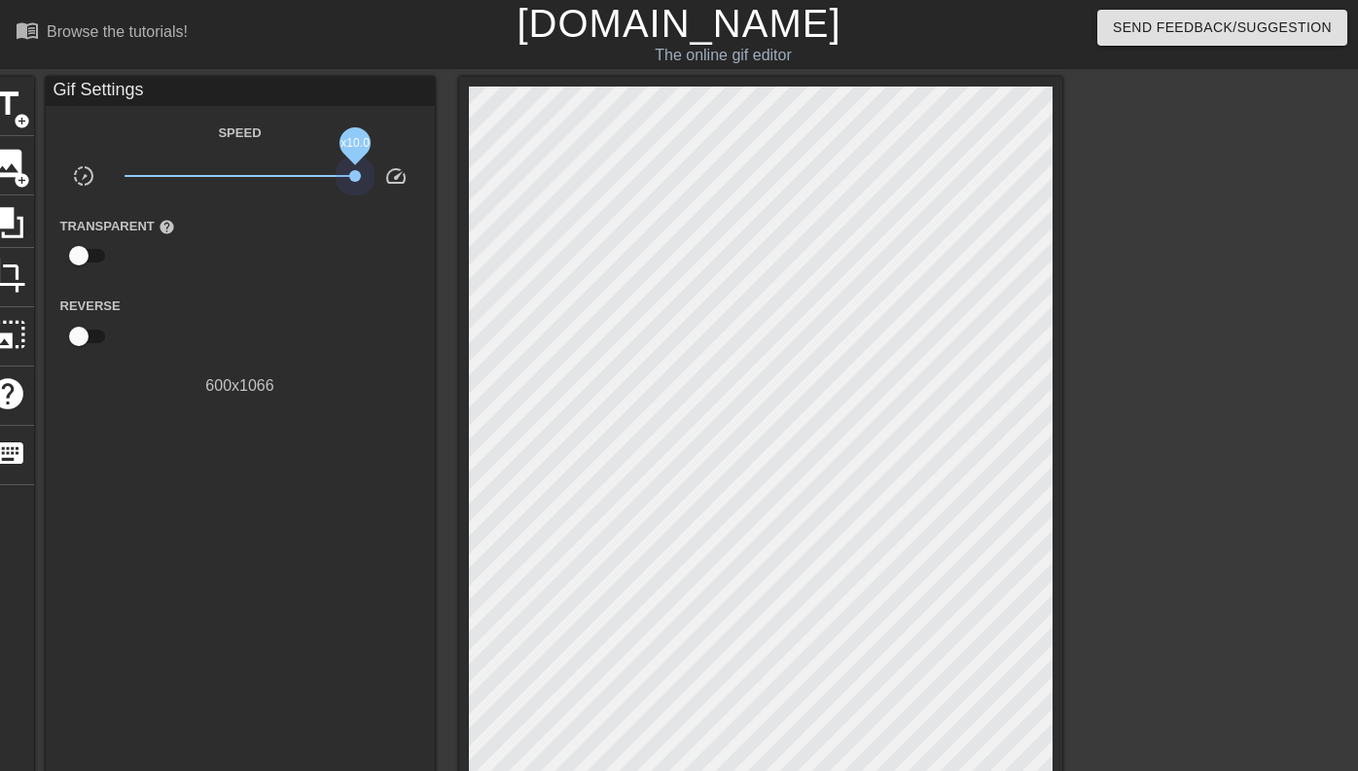
drag, startPoint x: 239, startPoint y: 170, endPoint x: 369, endPoint y: 159, distance: 129.9
click at [369, 159] on div "Speed slow_motion_video x10.0 speed Transparent help Reverse 600 x 1066" at bounding box center [240, 259] width 360 height 277
click at [22, 105] on span "title" at bounding box center [7, 104] width 37 height 37
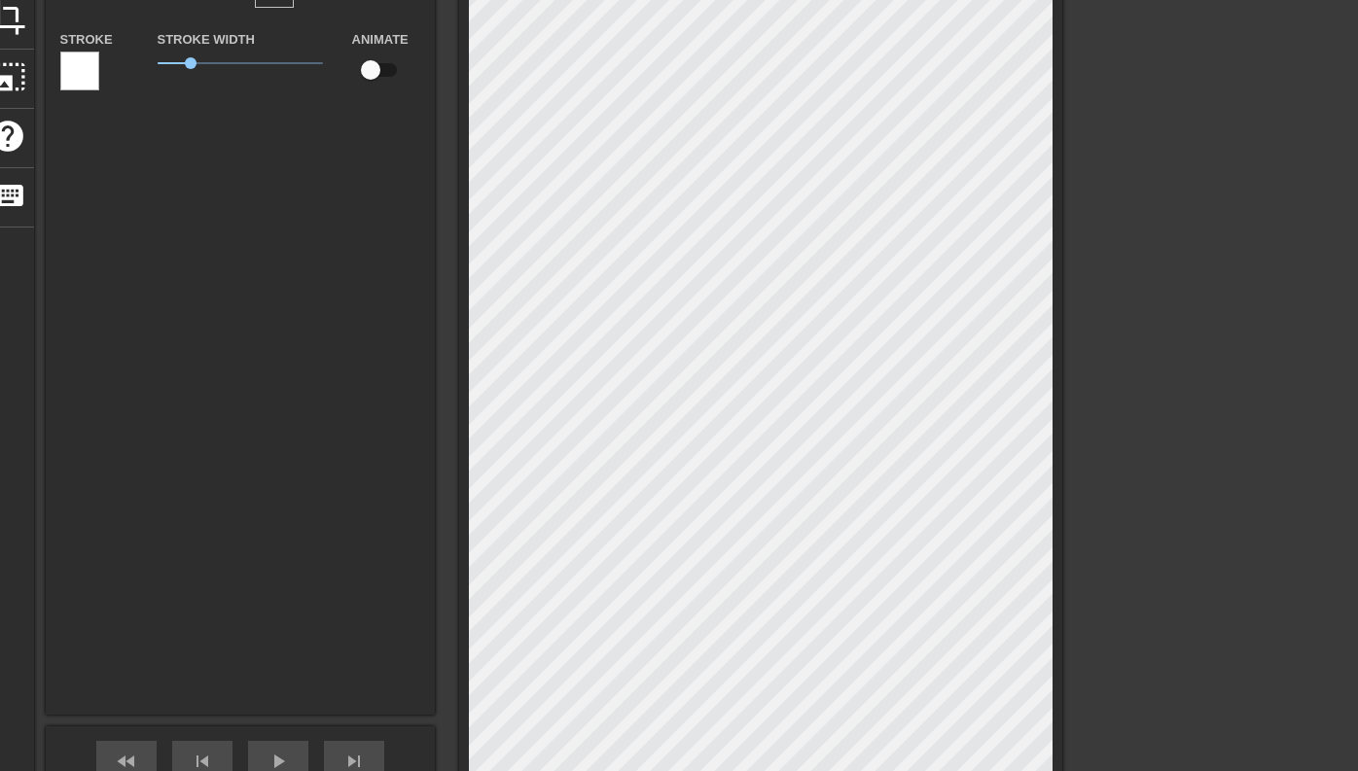
scroll to position [0, 3]
type input "O"
type textarea "O"
type input "ON"
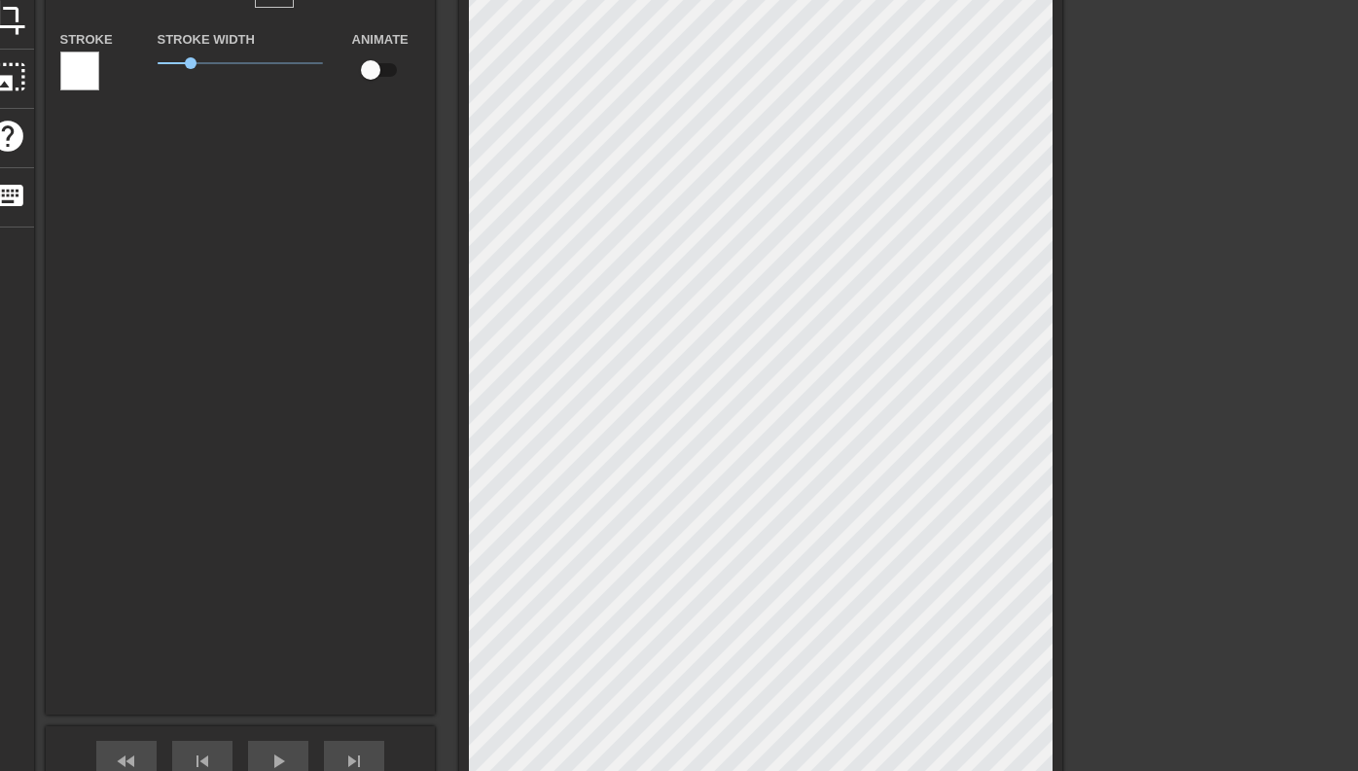
type textarea "ON"
type input "ON"
type textarea "ON O"
type input "ON OR"
type textarea "ON OR"
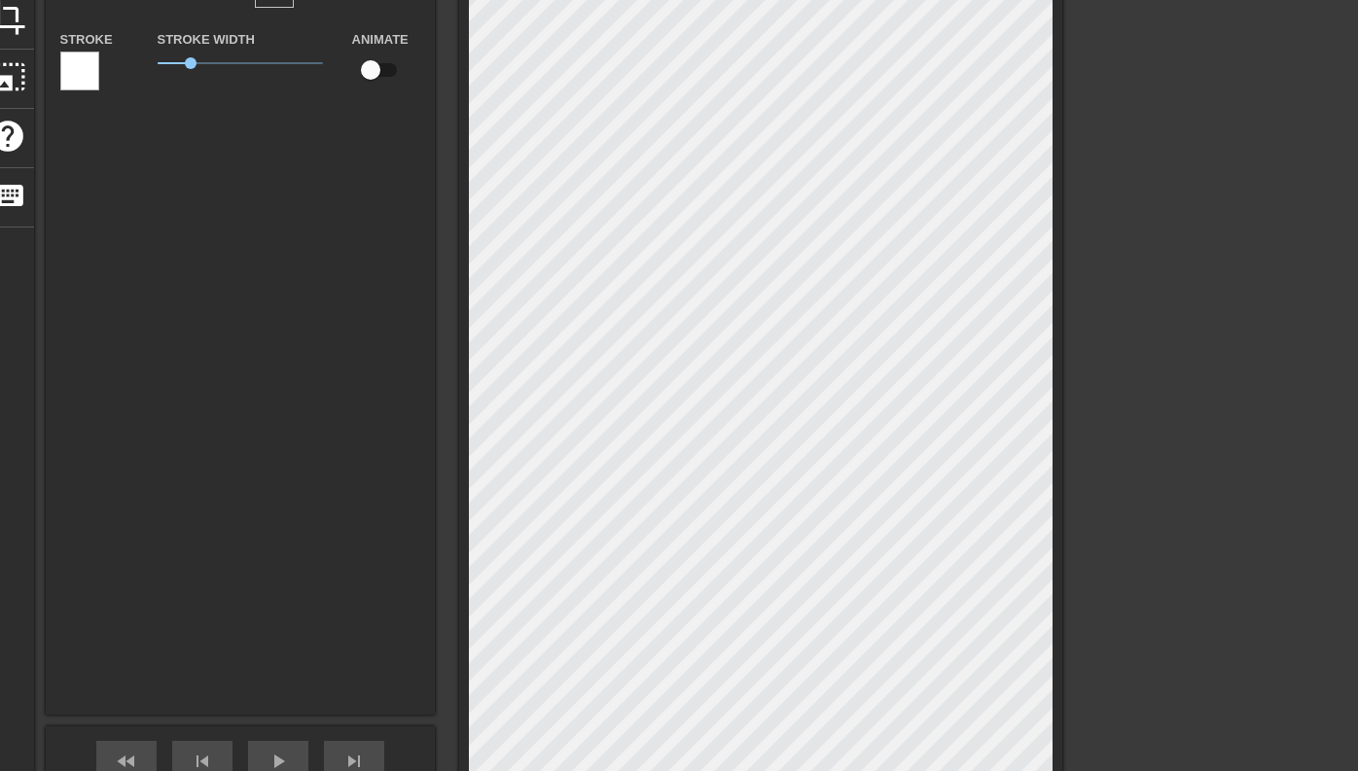
type input "ON ORB"
type textarea "ON ORB"
type input "ON ORBI"
type textarea "ON ORBI"
type input "ON ORBIT"
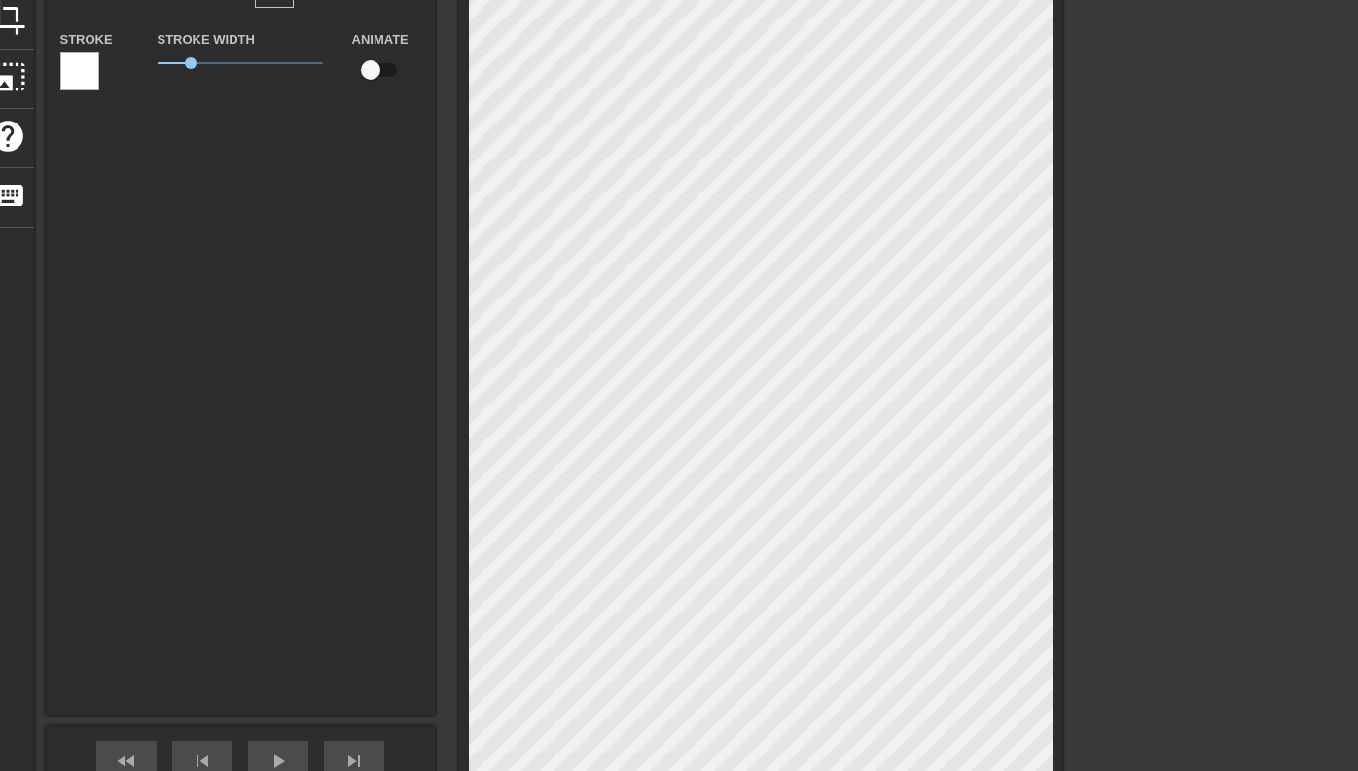
type textarea "ON ORBIT"
type input "ON ORBIT"
type textarea "ON ORBIT"
type input "ON ORBIT T"
type textarea "ON ORBIT T"
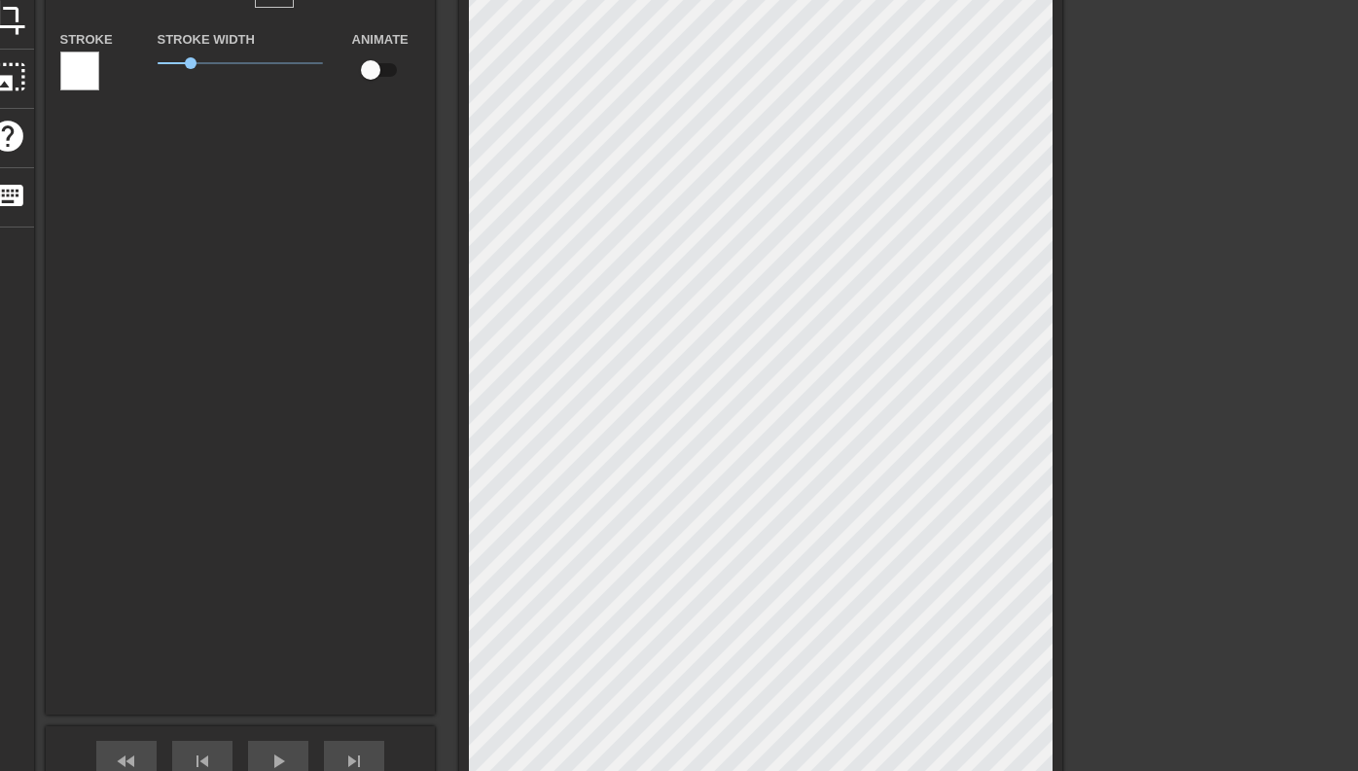
type input "ON ORBIT TO"
type textarea "ON ORBIT TO"
type input "ON ORBIT TOD"
type textarea "ON ORBIT TOD"
type input "ON ORBIT TODA"
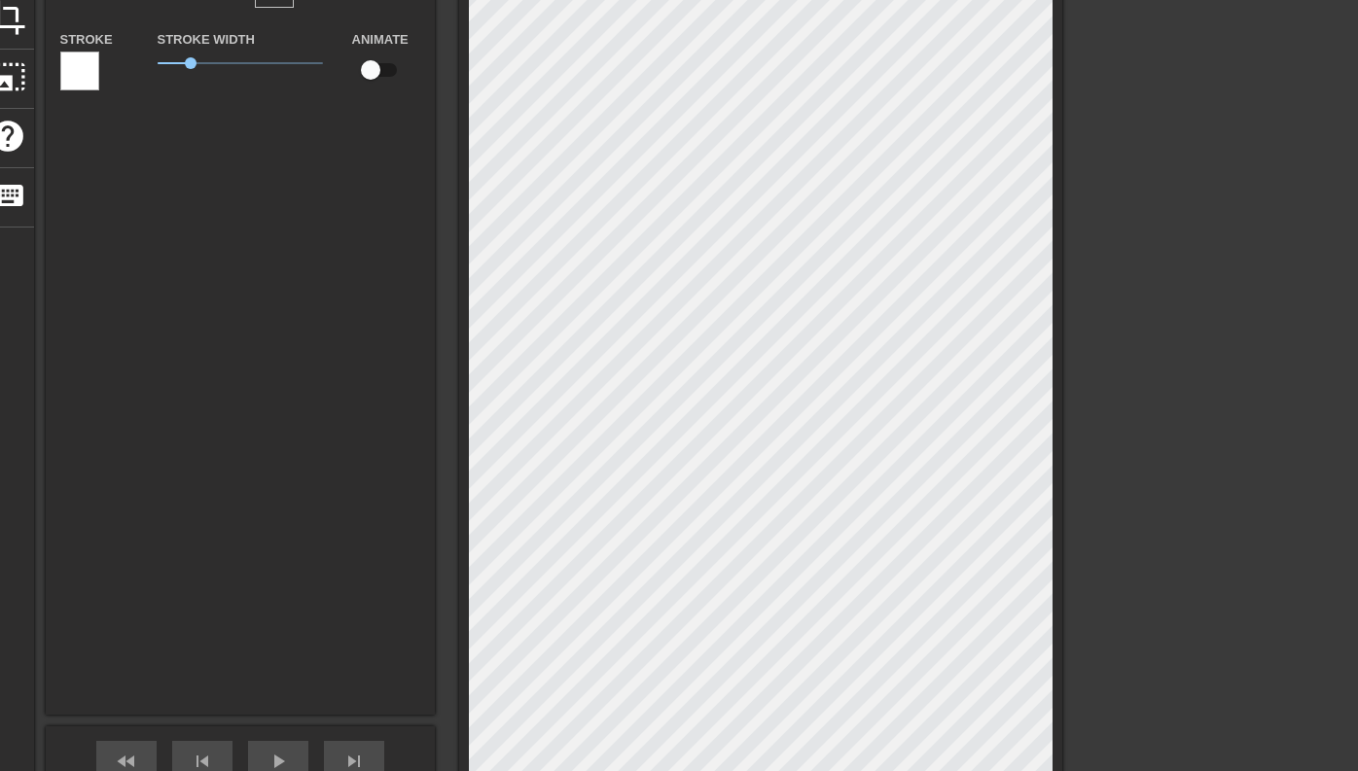
type textarea "ON ORBIT TODA"
type input "ON ORBIT TODAY"
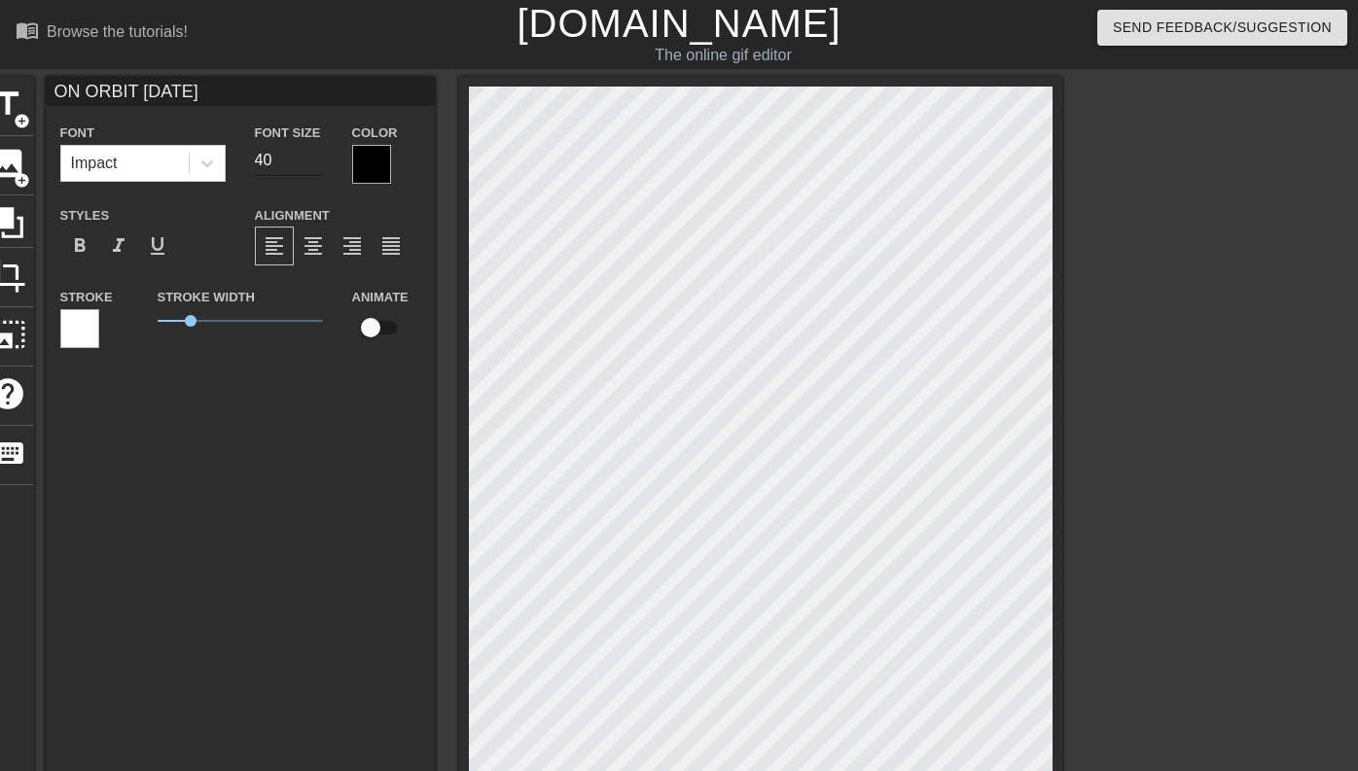
type textarea "ON ORBIT TODAY"
click at [318, 157] on input "41" at bounding box center [289, 160] width 68 height 31
click at [318, 157] on input "42" at bounding box center [289, 160] width 68 height 31
click at [318, 157] on input "43" at bounding box center [289, 160] width 68 height 31
click at [318, 157] on input "44" at bounding box center [289, 160] width 68 height 31
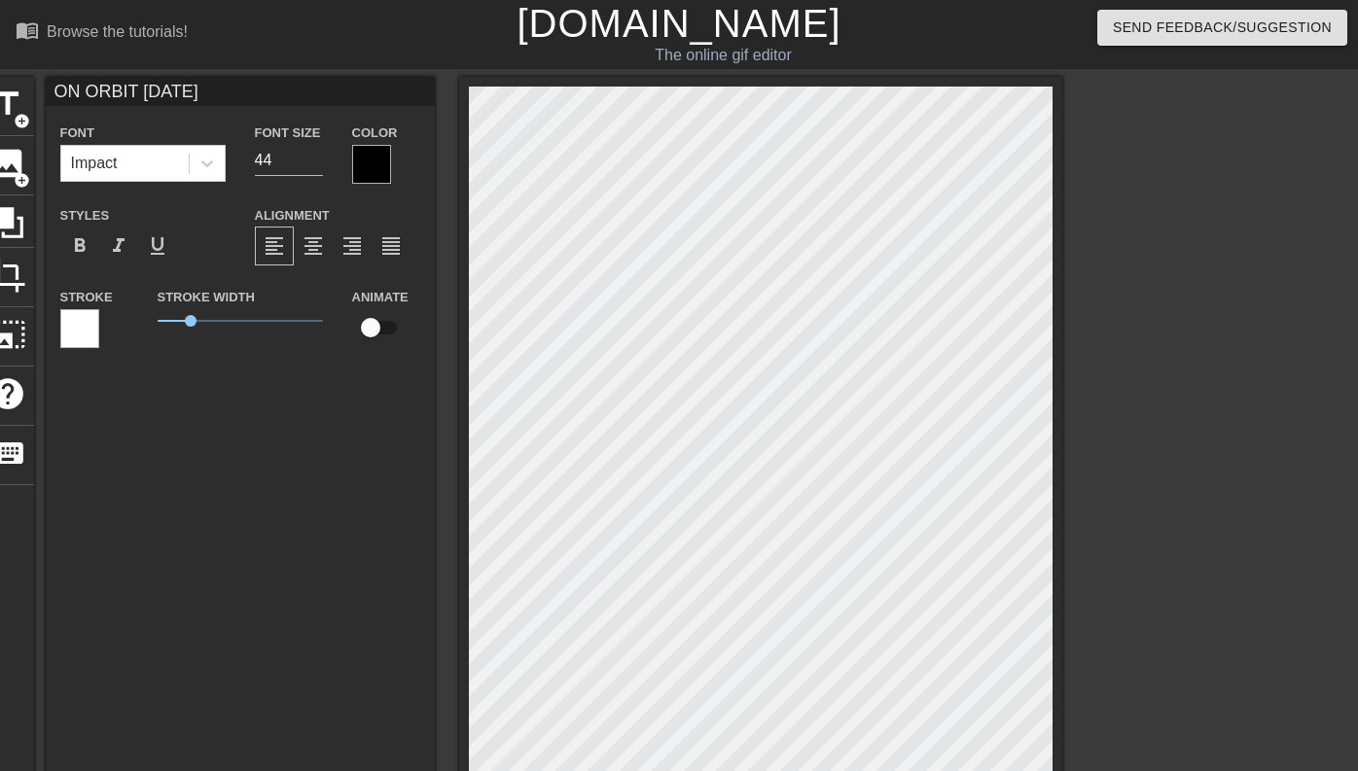
click at [318, 157] on input "45" at bounding box center [289, 160] width 68 height 31
click at [318, 157] on input "46" at bounding box center [289, 160] width 68 height 31
click at [318, 157] on input "47" at bounding box center [289, 160] width 68 height 31
click at [318, 157] on input "48" at bounding box center [289, 160] width 68 height 31
click at [318, 157] on input "49" at bounding box center [289, 160] width 68 height 31
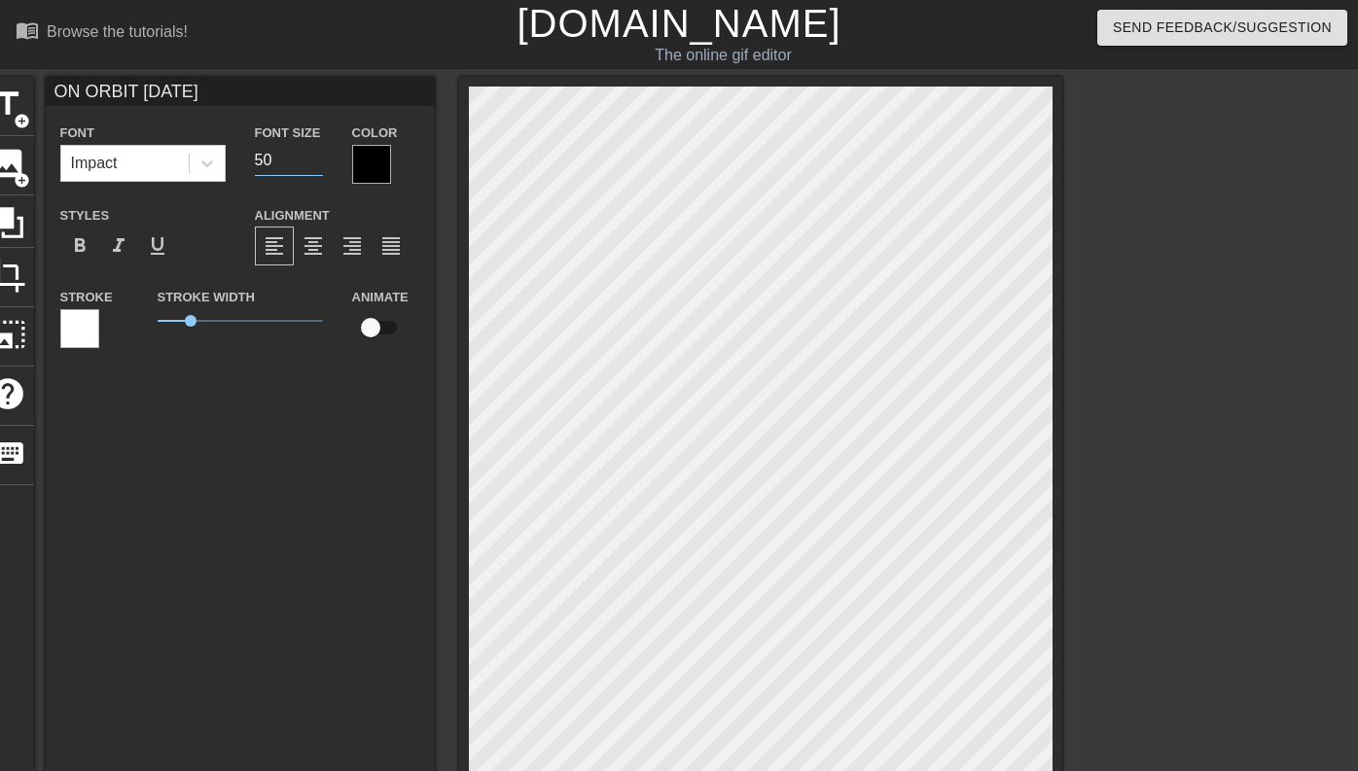
click at [318, 157] on input "50" at bounding box center [289, 160] width 68 height 31
click at [318, 157] on input "51" at bounding box center [289, 160] width 68 height 31
click at [318, 157] on input "52" at bounding box center [289, 160] width 68 height 31
click at [318, 157] on input "53" at bounding box center [289, 160] width 68 height 31
click at [318, 157] on input "54" at bounding box center [289, 160] width 68 height 31
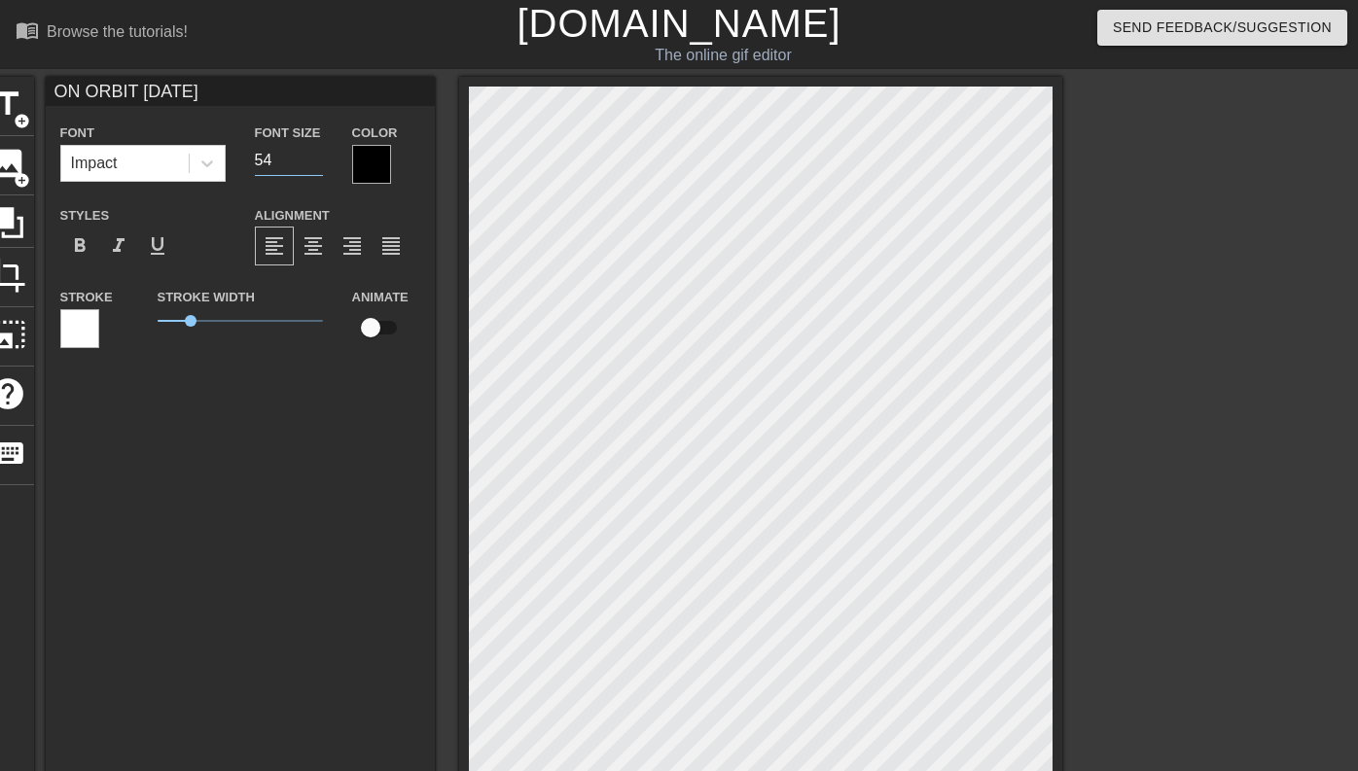
click at [318, 157] on input "55" at bounding box center [289, 160] width 68 height 31
click at [318, 157] on input "56" at bounding box center [289, 160] width 68 height 31
type input "57"
click at [318, 157] on input "57" at bounding box center [289, 160] width 68 height 31
click at [378, 165] on div at bounding box center [371, 164] width 39 height 39
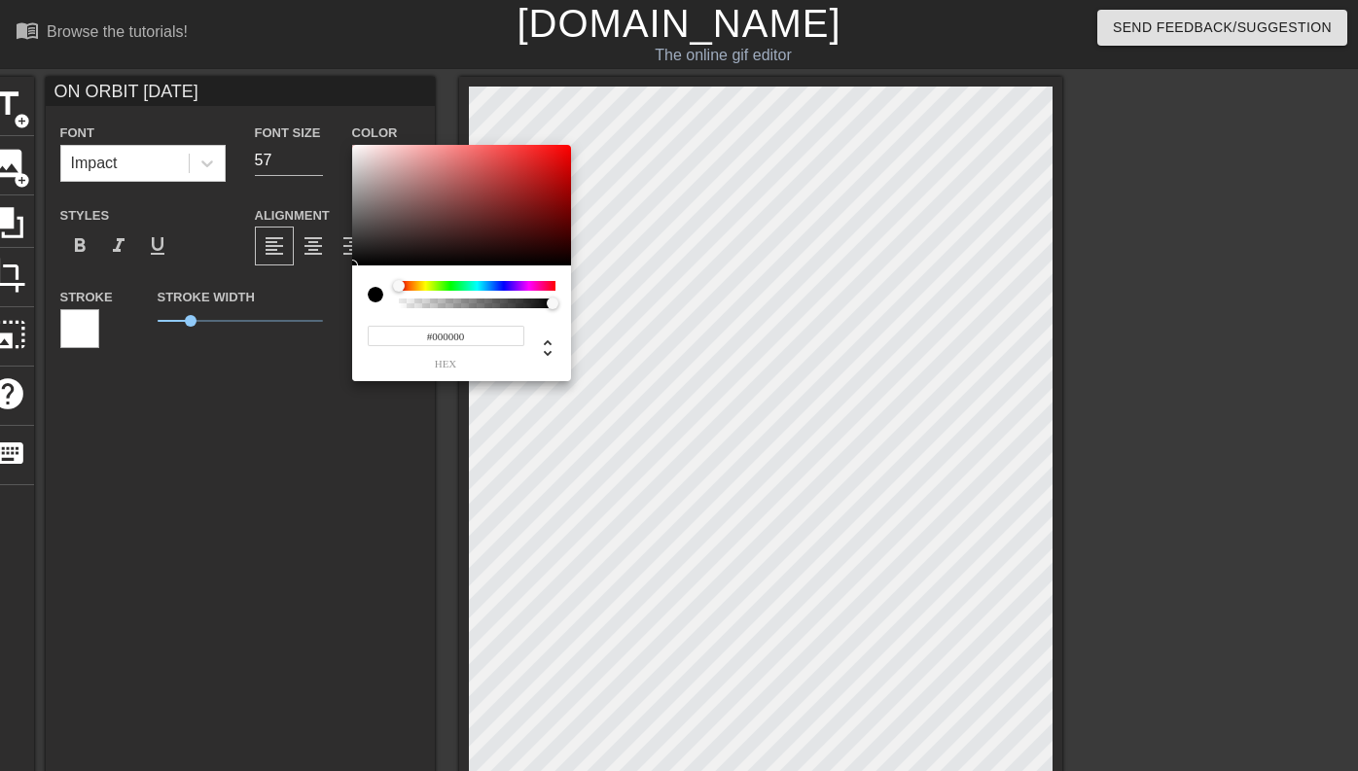
click at [374, 293] on div at bounding box center [376, 295] width 16 height 16
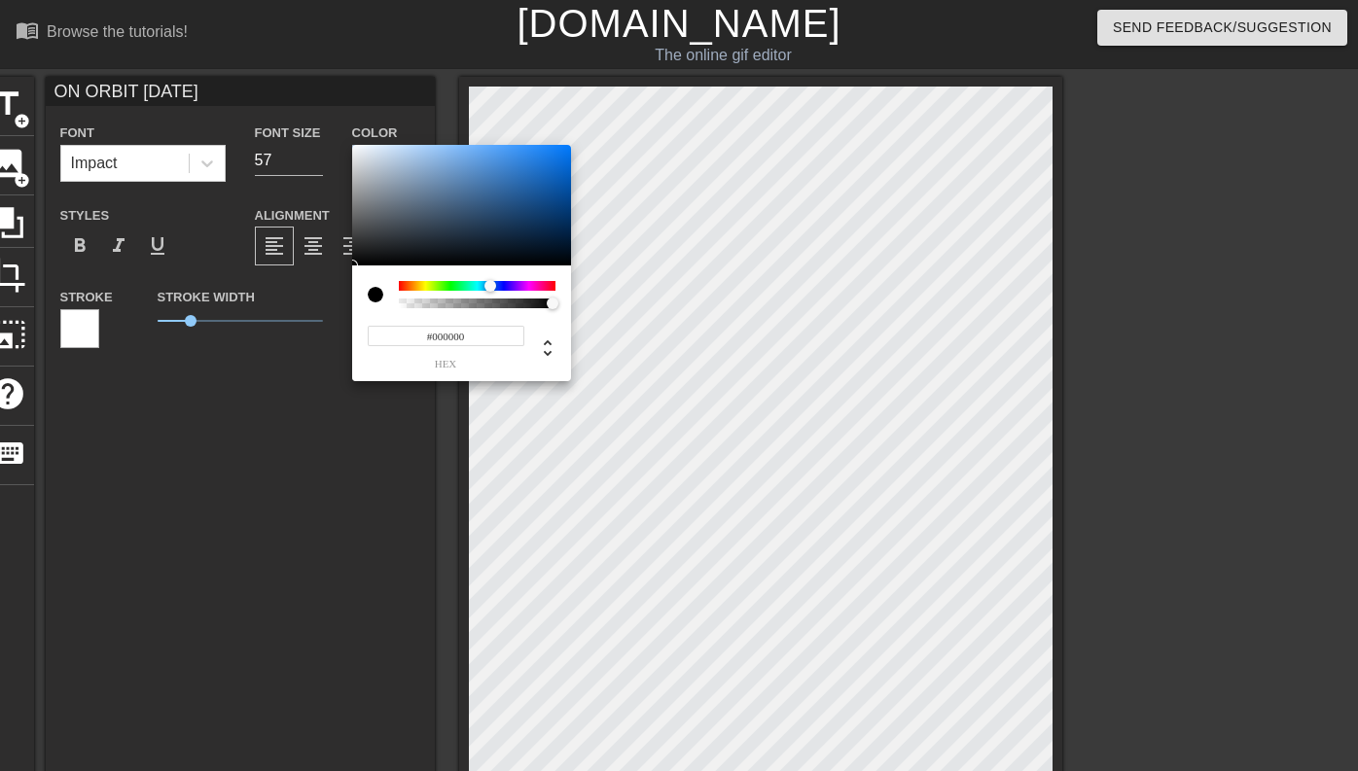
click at [489, 283] on div at bounding box center [477, 286] width 157 height 10
drag, startPoint x: 507, startPoint y: 198, endPoint x: 570, endPoint y: 200, distance: 63.3
click at [571, 199] on div "#004896 hex" at bounding box center [679, 385] width 1358 height 771
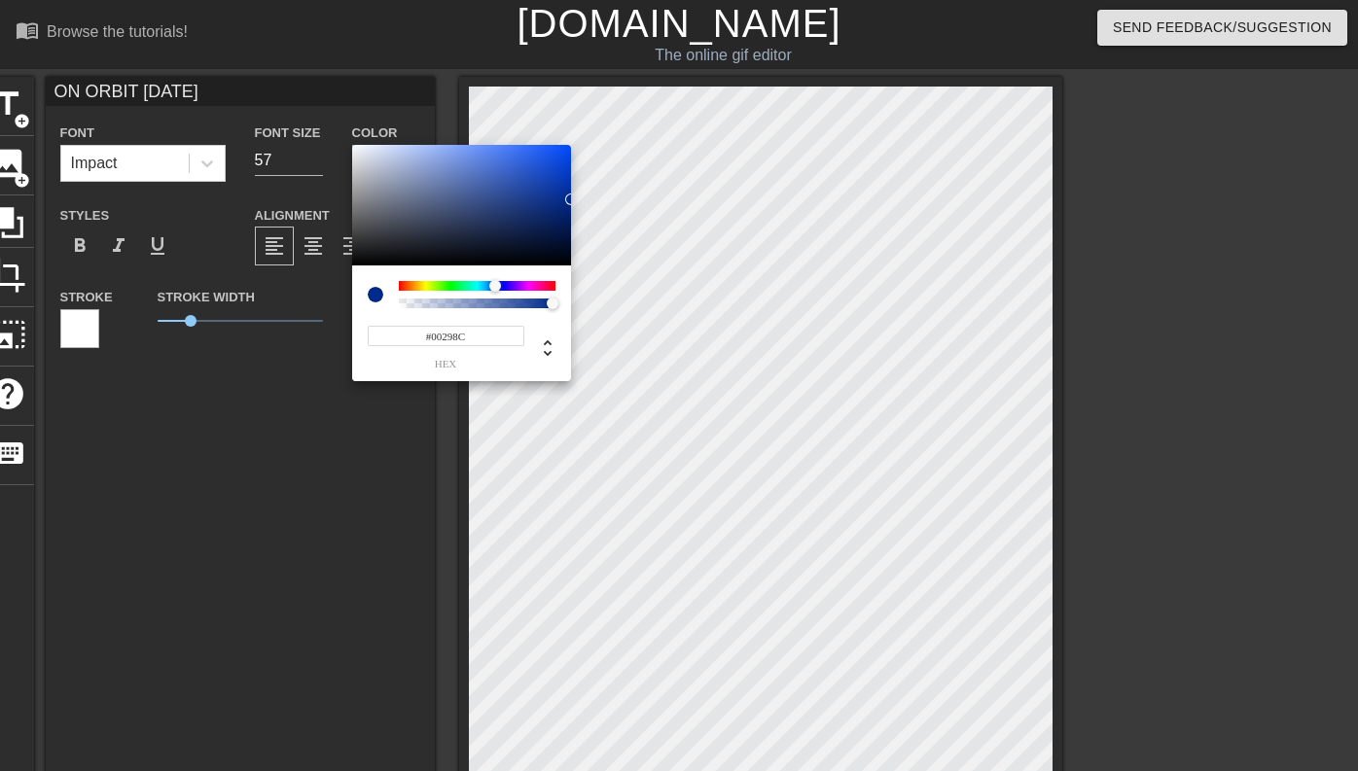
type input "#002E8C"
drag, startPoint x: 545, startPoint y: 283, endPoint x: 494, endPoint y: 284, distance: 50.6
click at [494, 284] on div at bounding box center [477, 286] width 157 height 10
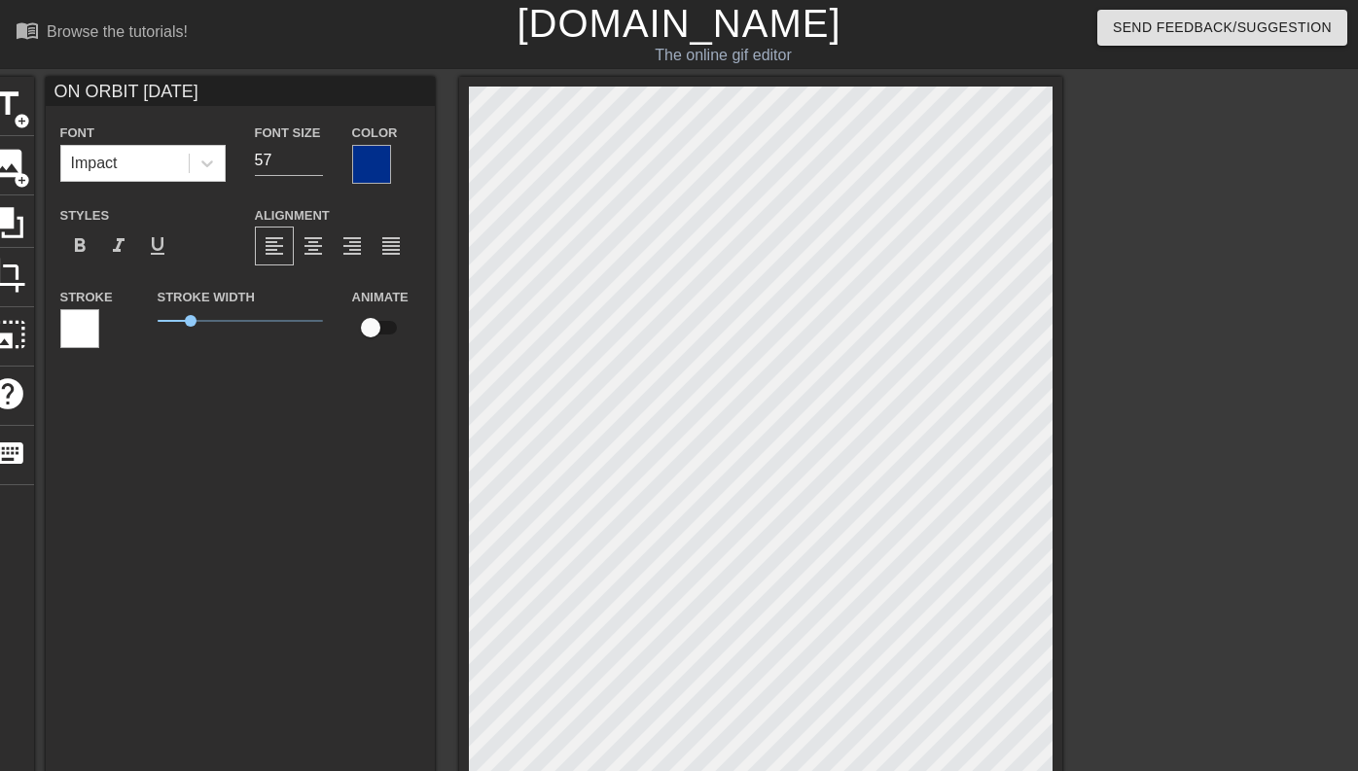
type input "ON ORBIT TODAY"
type textarea "ON ORBIT TODAY"
click at [309, 245] on span "format_align_center" at bounding box center [313, 245] width 23 height 23
type input "ON ORBIT TODAY^"
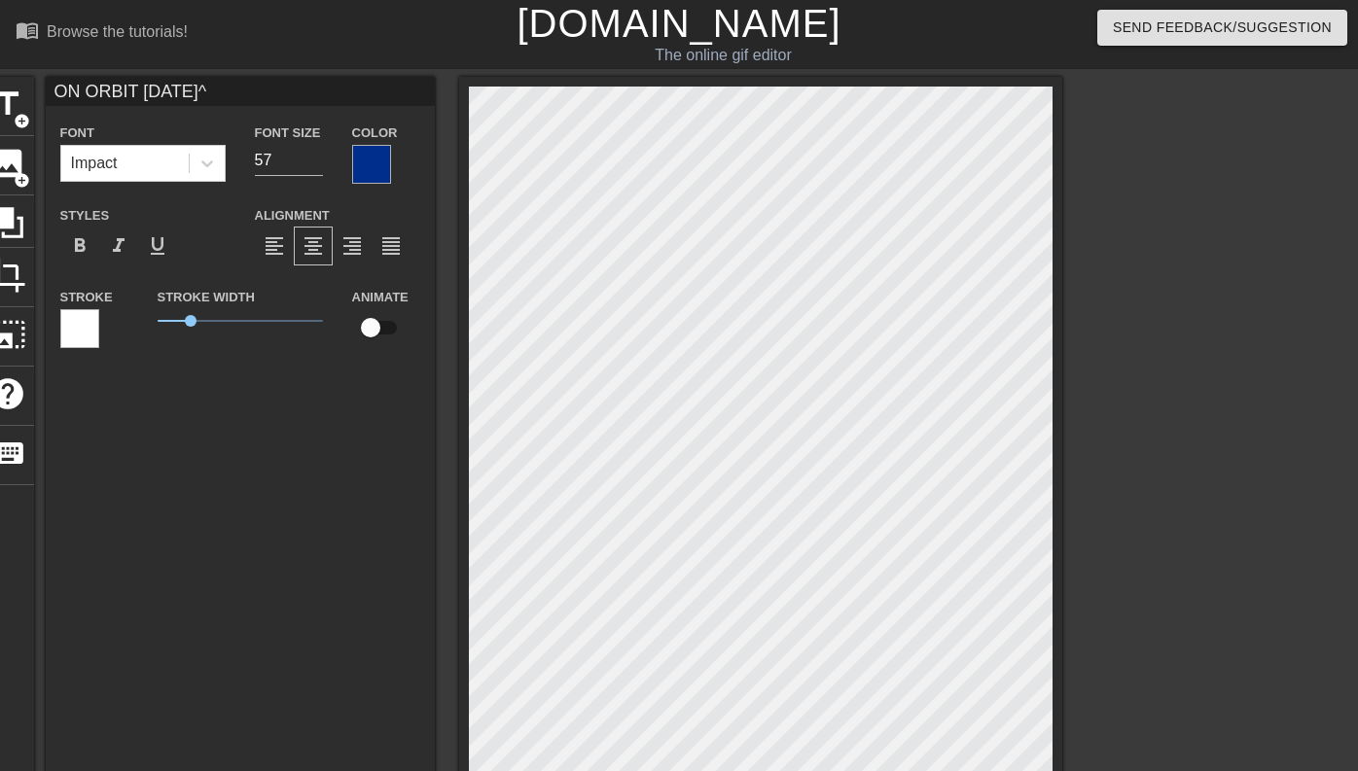
type textarea "ON ORBIT TODAY ^_"
type input "ON ORBIT TODAY^_^"
type textarea "ON ORBIT [DATE] ^_^"
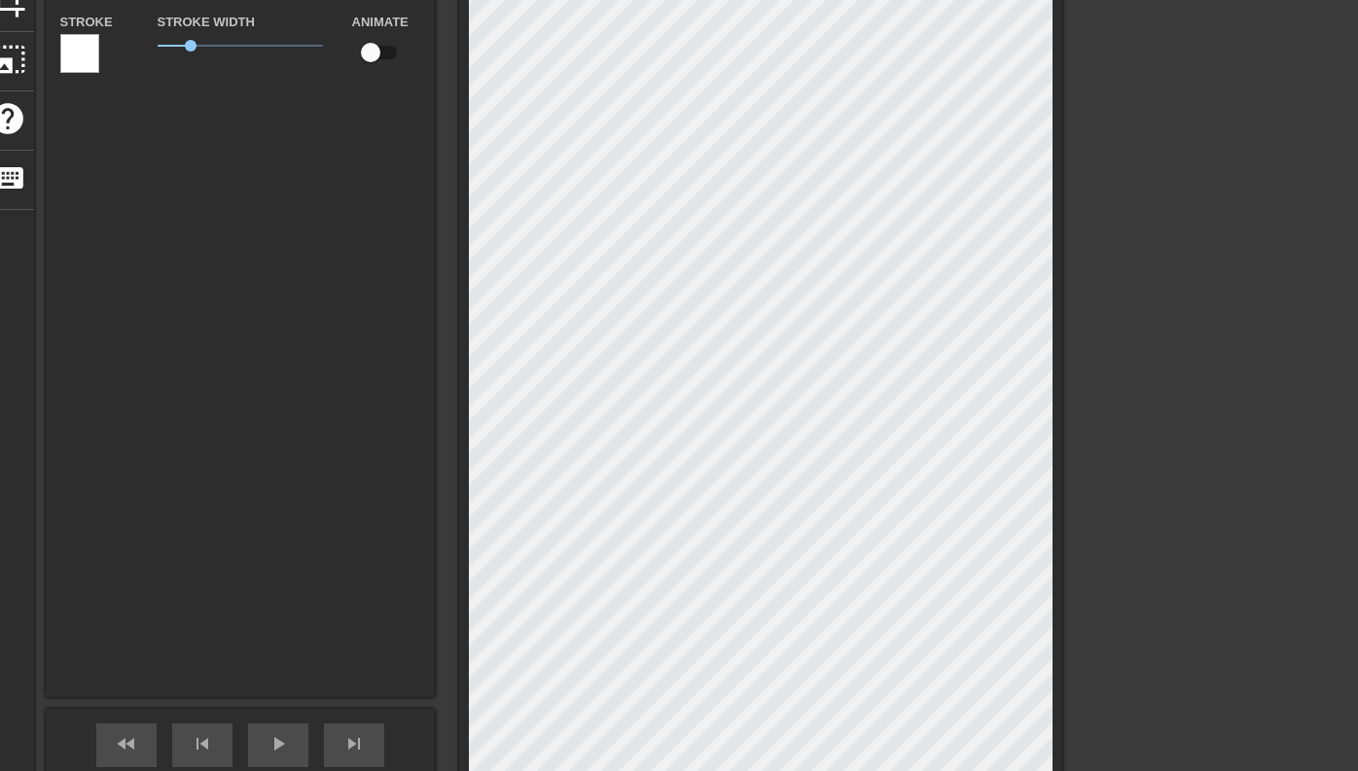
scroll to position [439, 0]
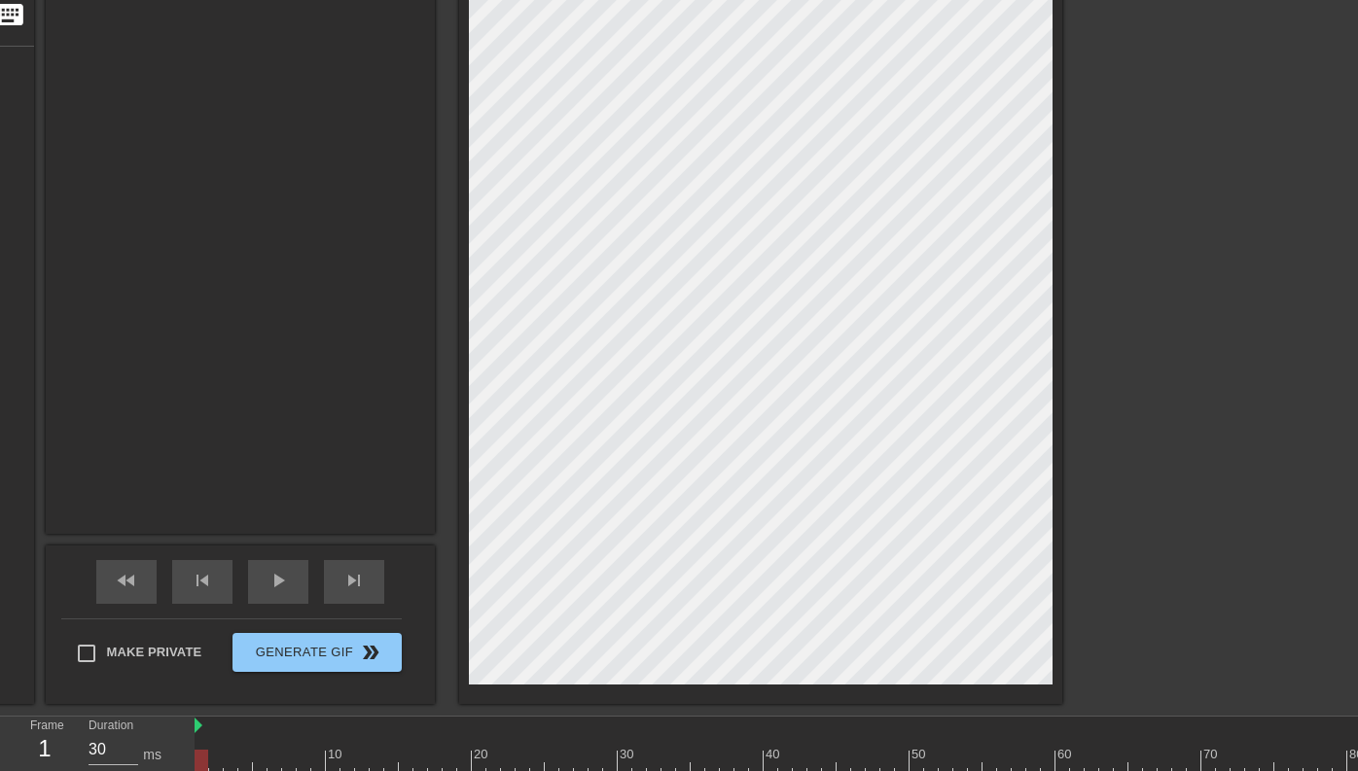
click at [1202, 289] on div "title add_circle image add_circle crop photo_size_select_large help keyboard Gi…" at bounding box center [679, 171] width 1358 height 1066
click at [1190, 475] on div "title add_circle image add_circle crop photo_size_select_large help keyboard ON…" at bounding box center [679, 171] width 1358 height 1066
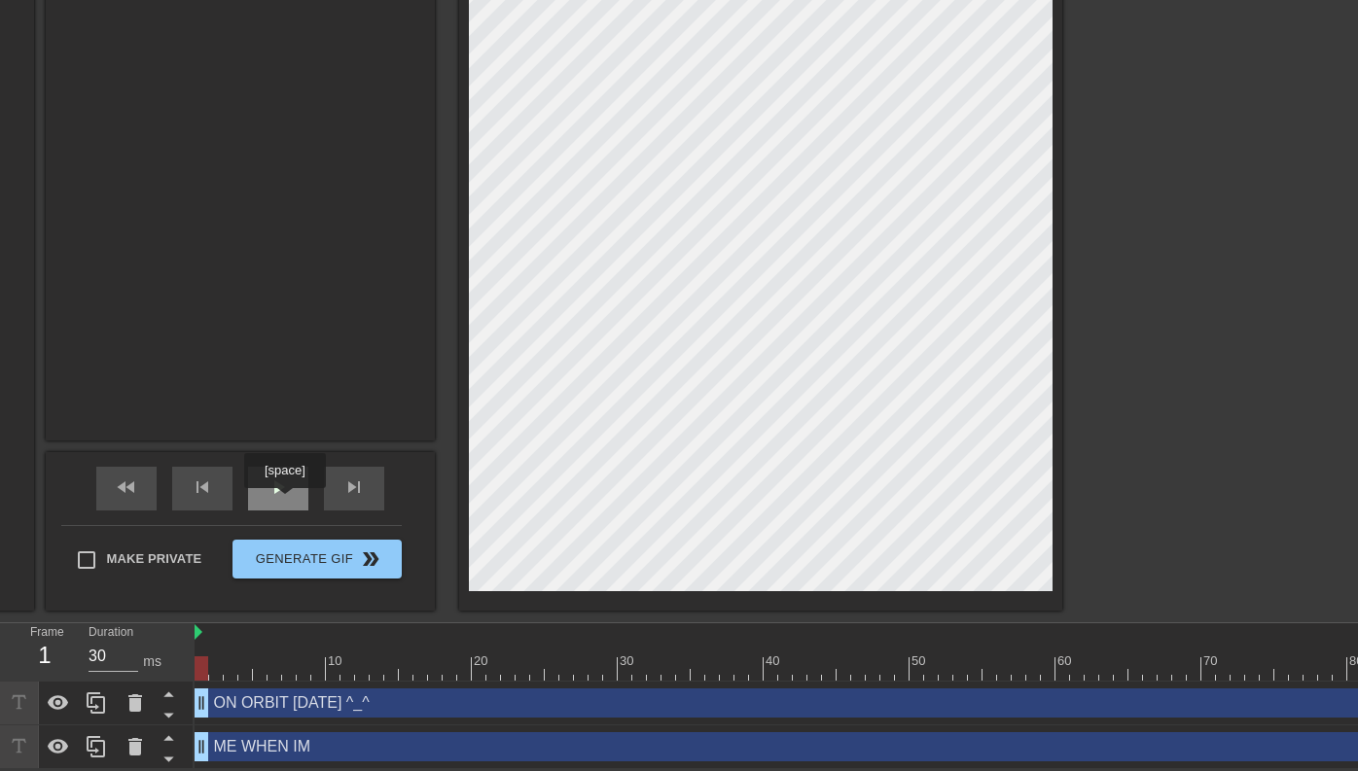
click at [285, 502] on div "play_arrow" at bounding box center [278, 489] width 60 height 44
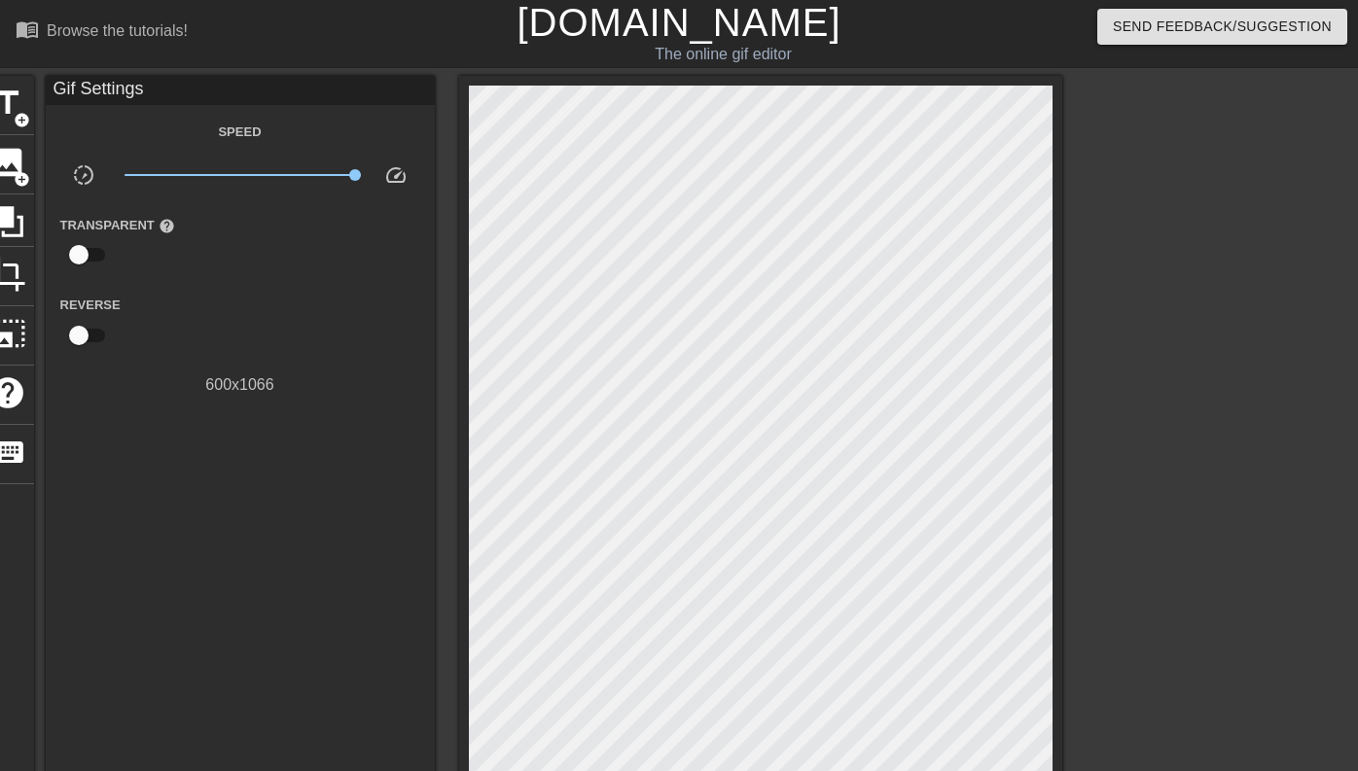
scroll to position [0, 0]
click at [7, 108] on span "title" at bounding box center [7, 104] width 37 height 37
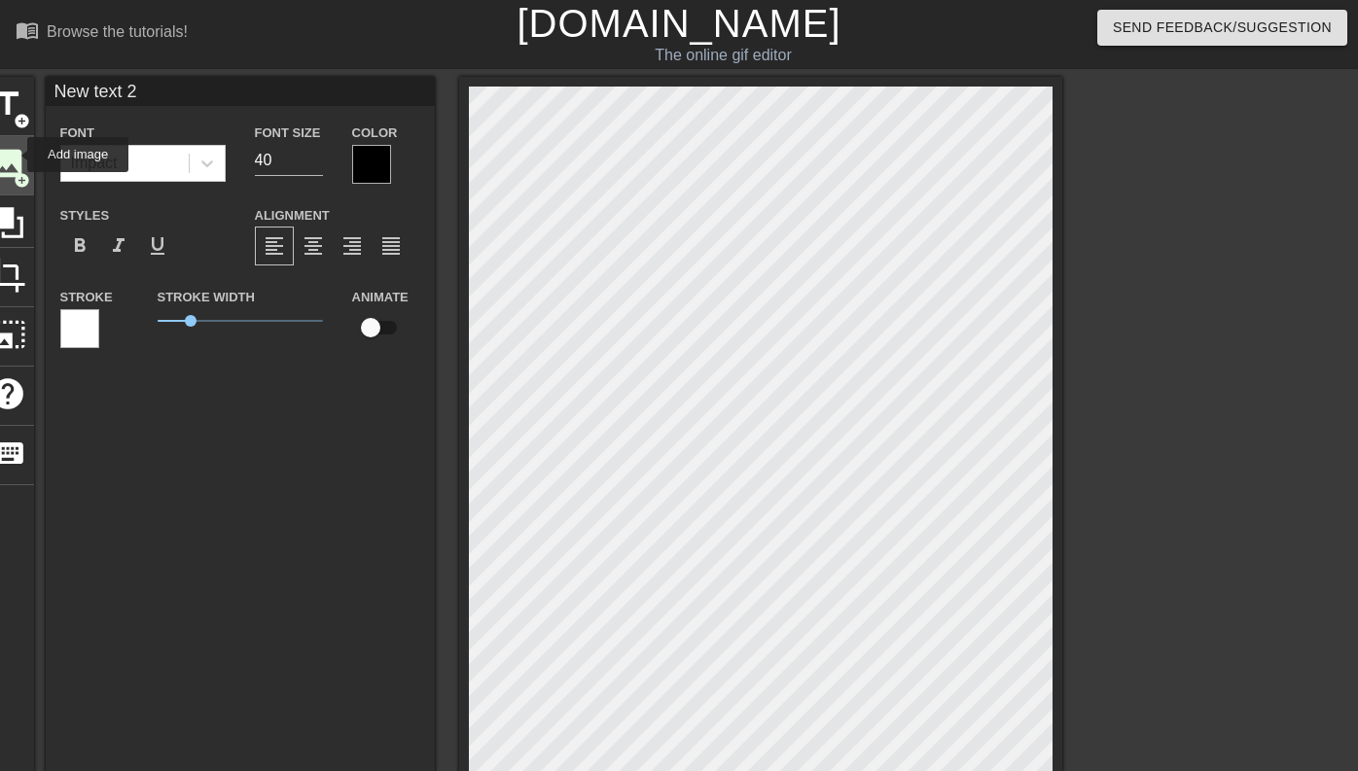
click at [15, 155] on span "image" at bounding box center [7, 163] width 37 height 37
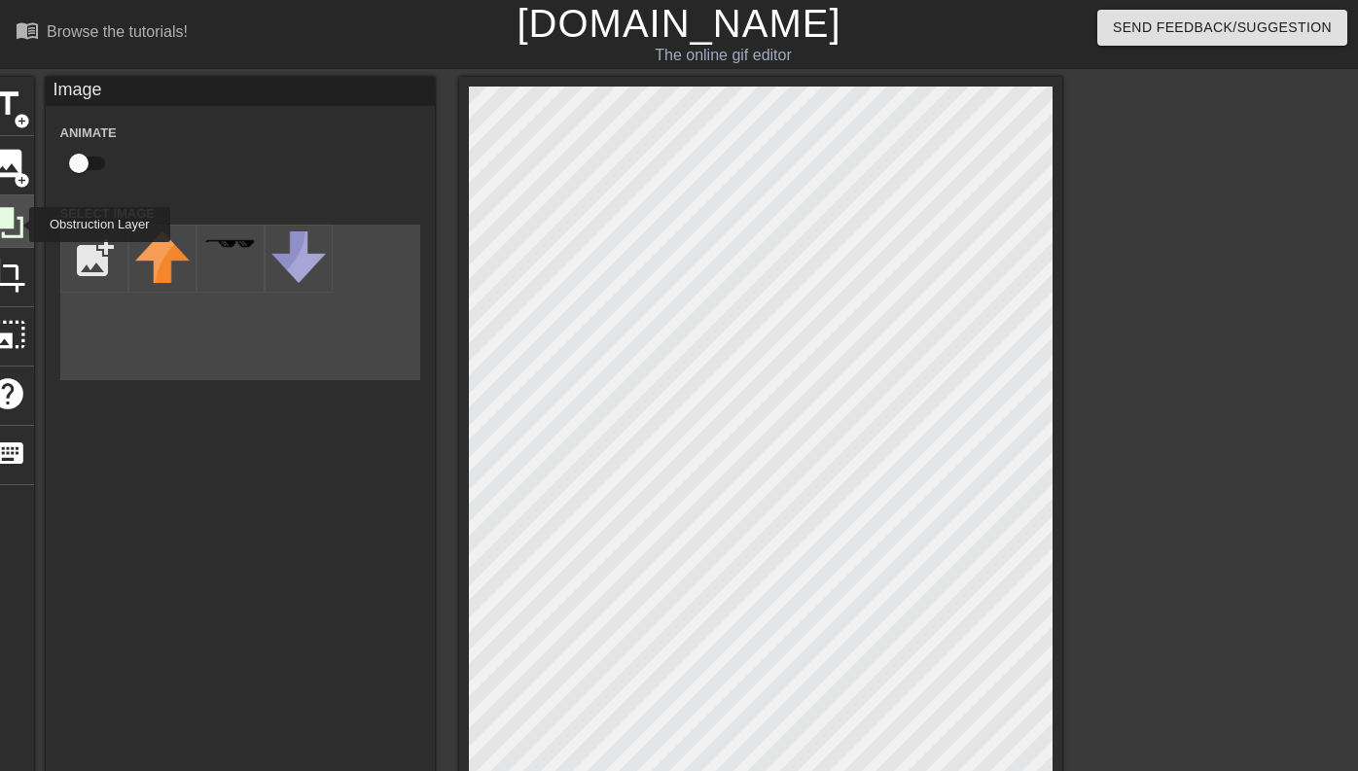
click at [16, 225] on icon at bounding box center [7, 222] width 37 height 37
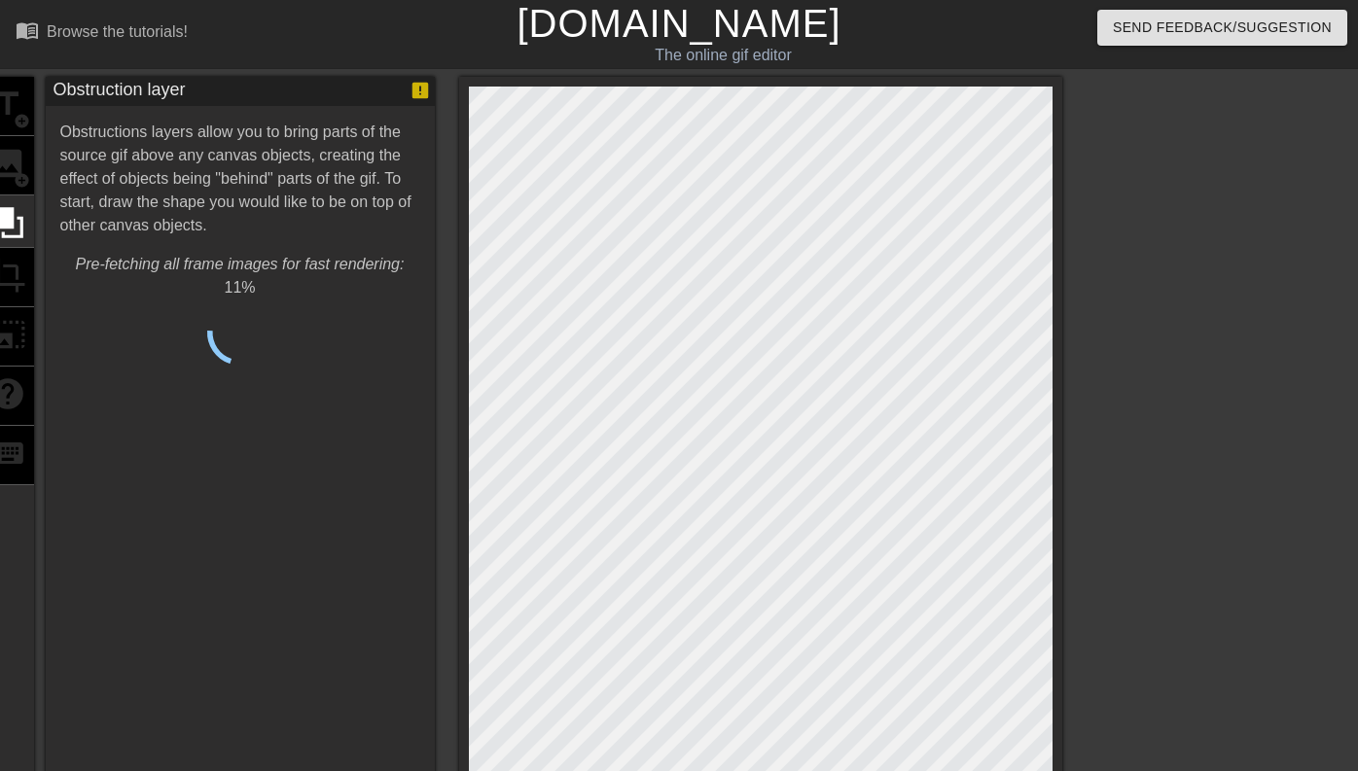
click at [12, 281] on div "title add_circle image add_circle crop photo_size_select_large help keyboard" at bounding box center [8, 610] width 53 height 1066
type input "30"
click at [18, 152] on div "title add_circle image add_circle crop photo_size_select_large help keyboard" at bounding box center [8, 610] width 53 height 1066
